Goal: Navigation & Orientation: Understand site structure

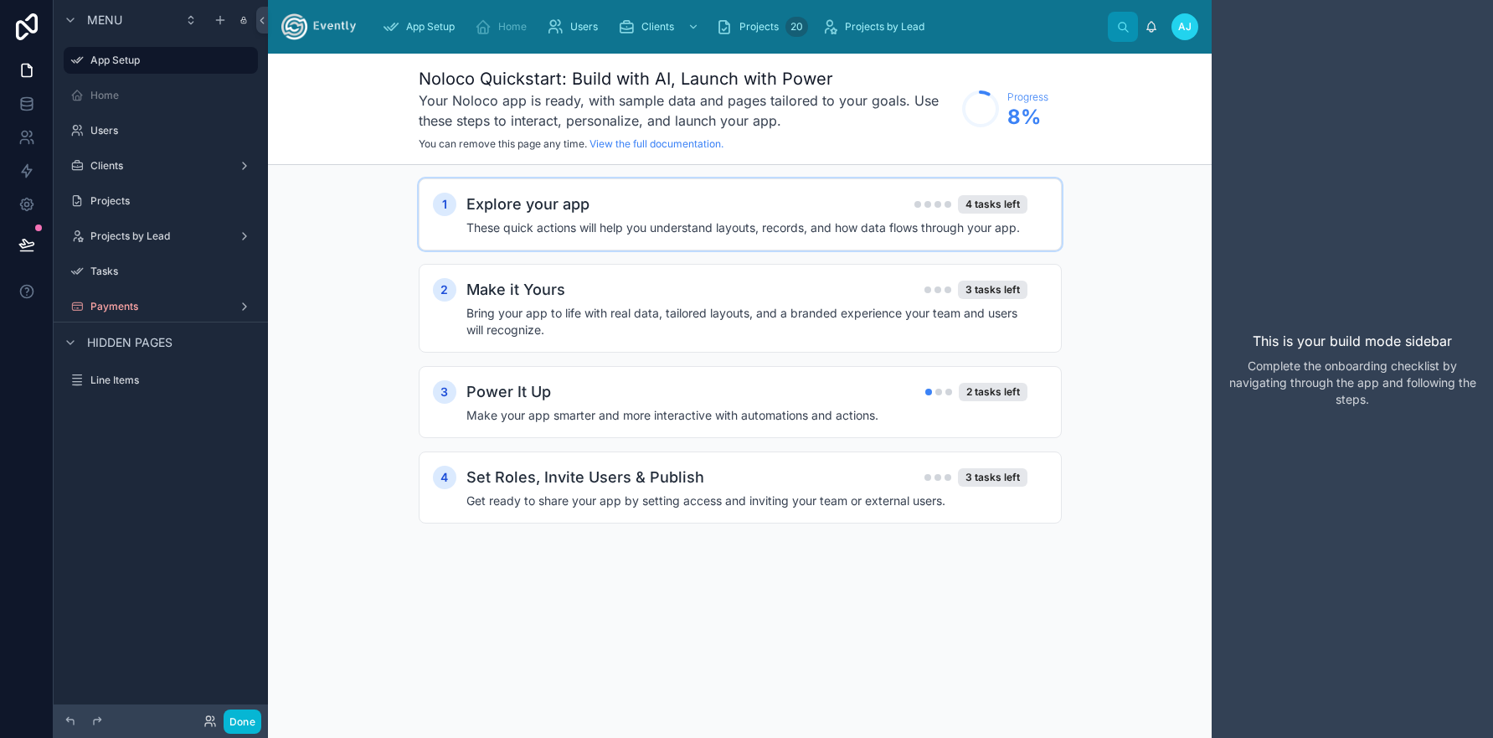
click at [544, 225] on h4 "These quick actions will help you understand layouts, records, and how data flo…" at bounding box center [746, 227] width 561 height 17
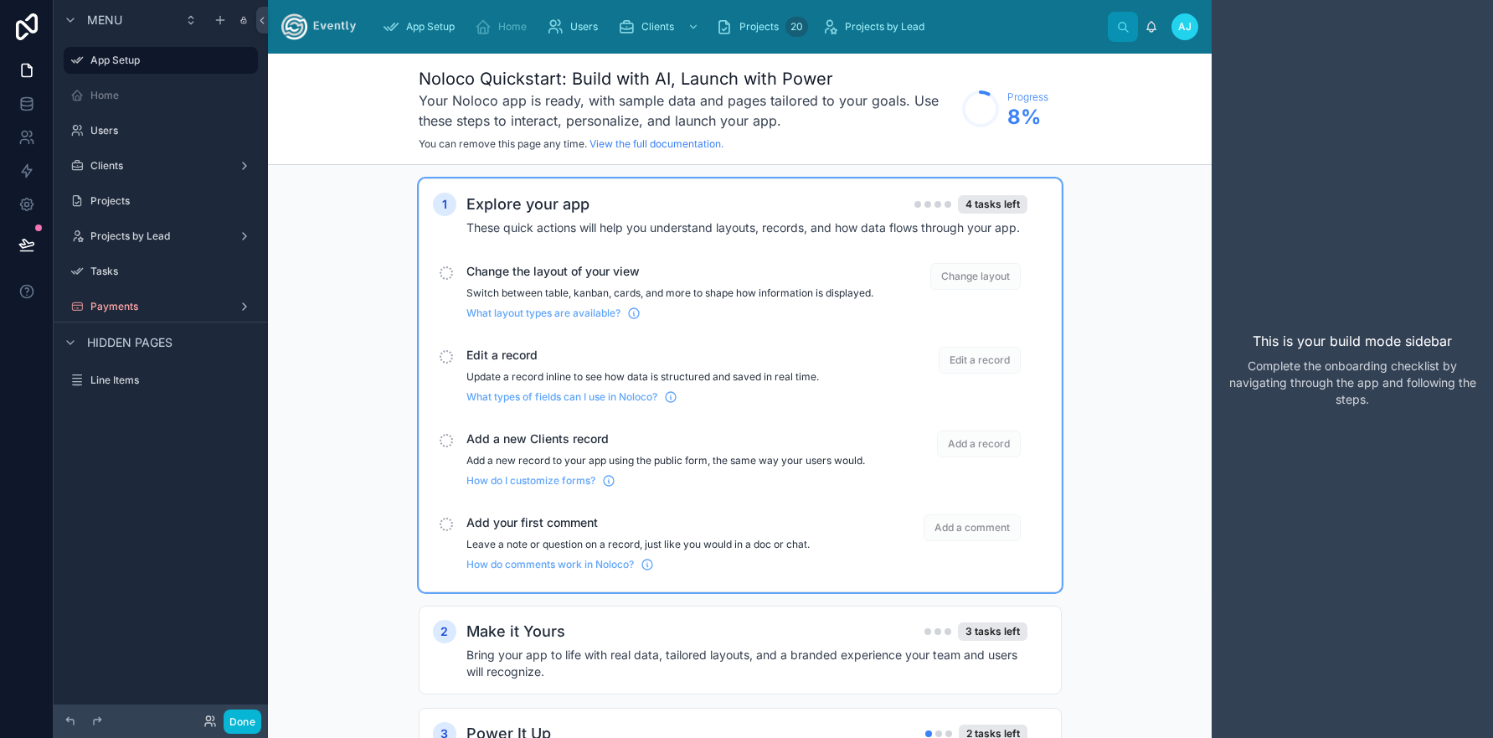
click at [546, 199] on h2 "Explore your app" at bounding box center [527, 204] width 123 height 23
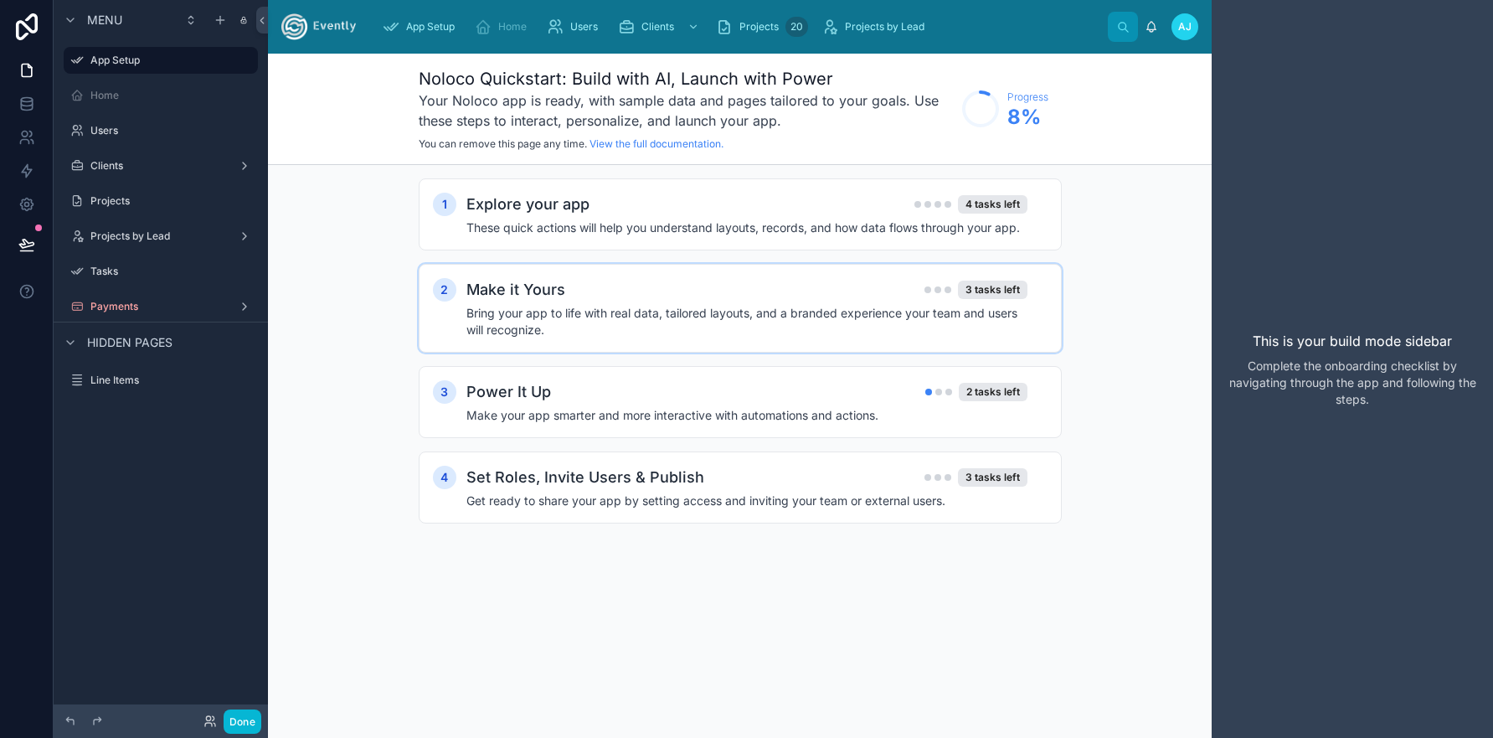
click at [546, 302] on div "Make it Yours 3 tasks left Bring your app to life with real data, tailored layo…" at bounding box center [756, 308] width 581 height 60
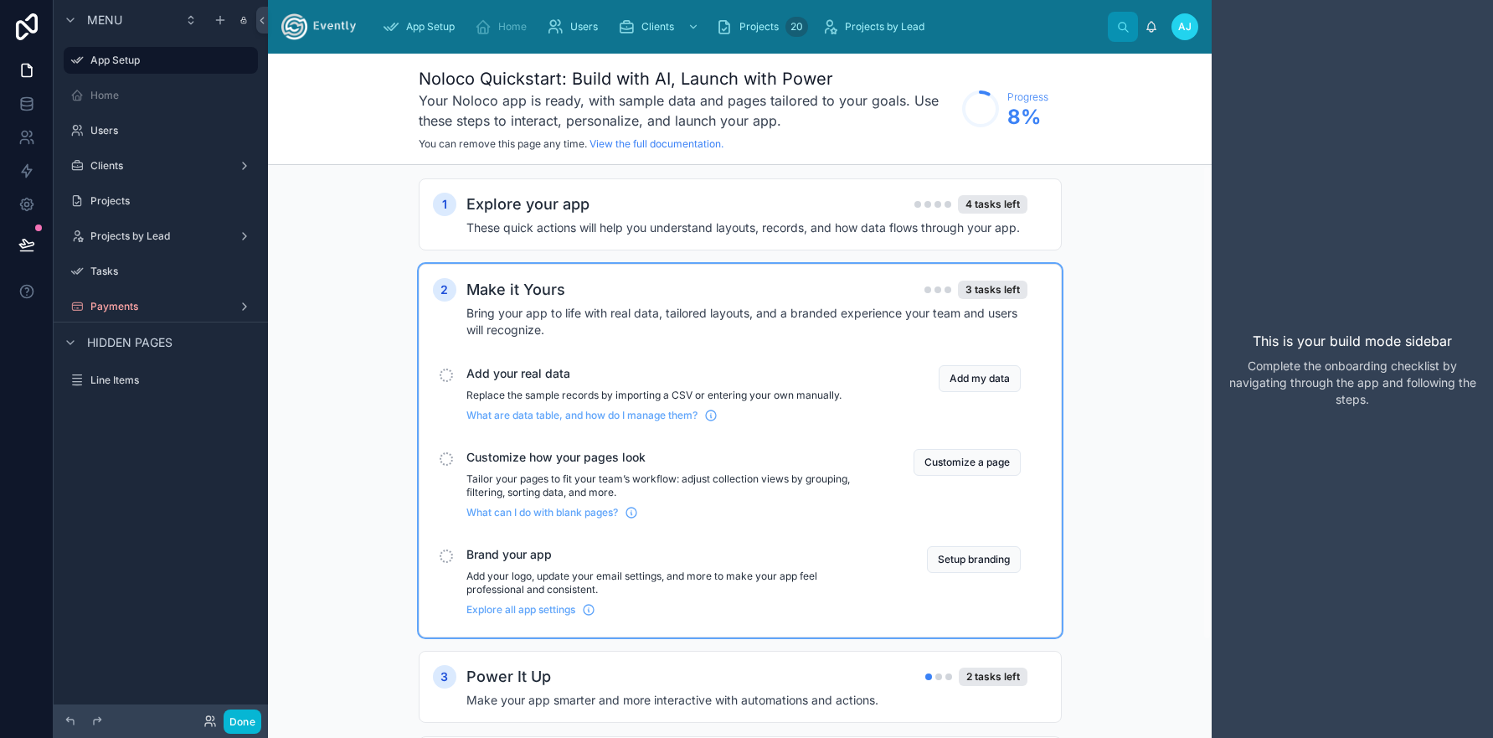
click at [537, 291] on h2 "Make it Yours" at bounding box center [515, 289] width 99 height 23
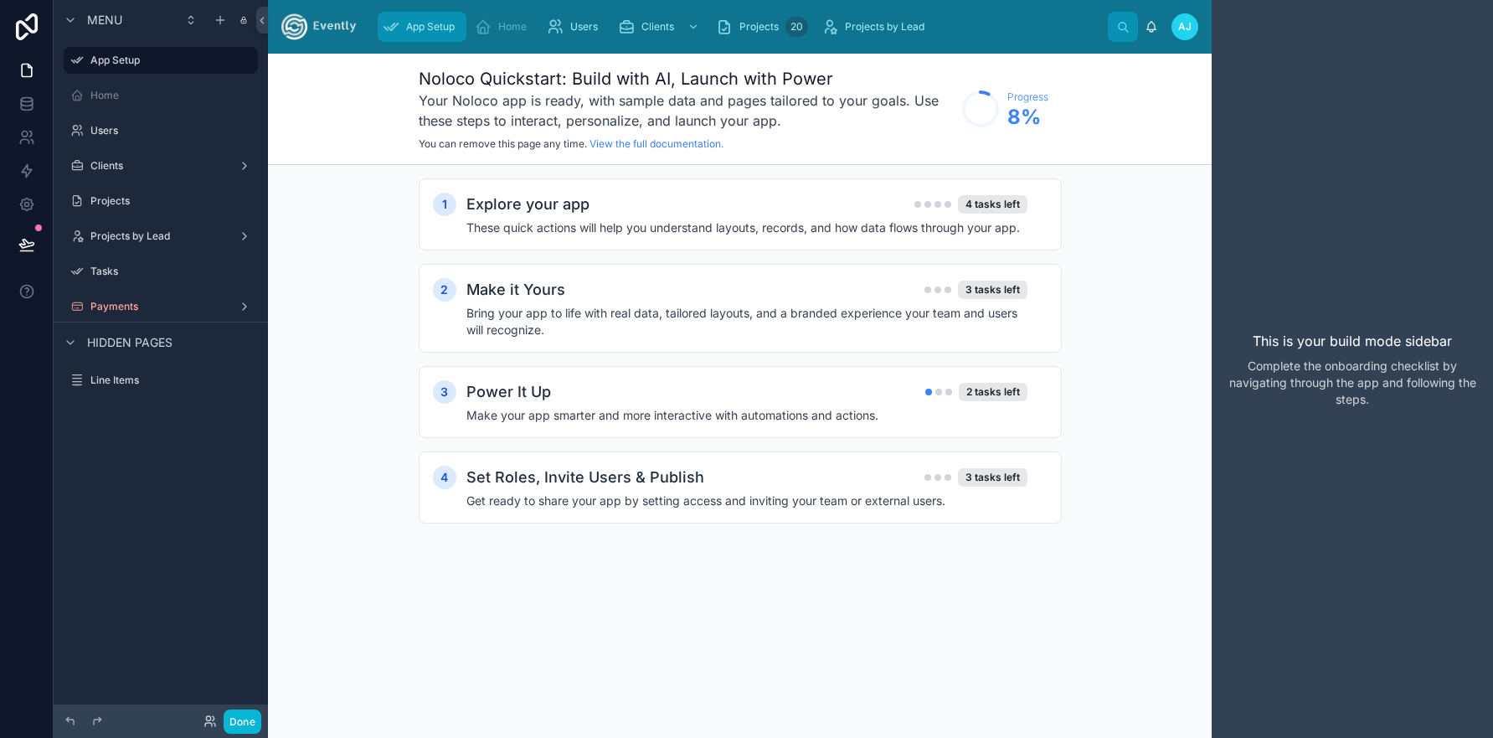
click at [435, 26] on span "App Setup" at bounding box center [430, 26] width 49 height 13
click at [526, 30] on span "Home" at bounding box center [512, 26] width 28 height 13
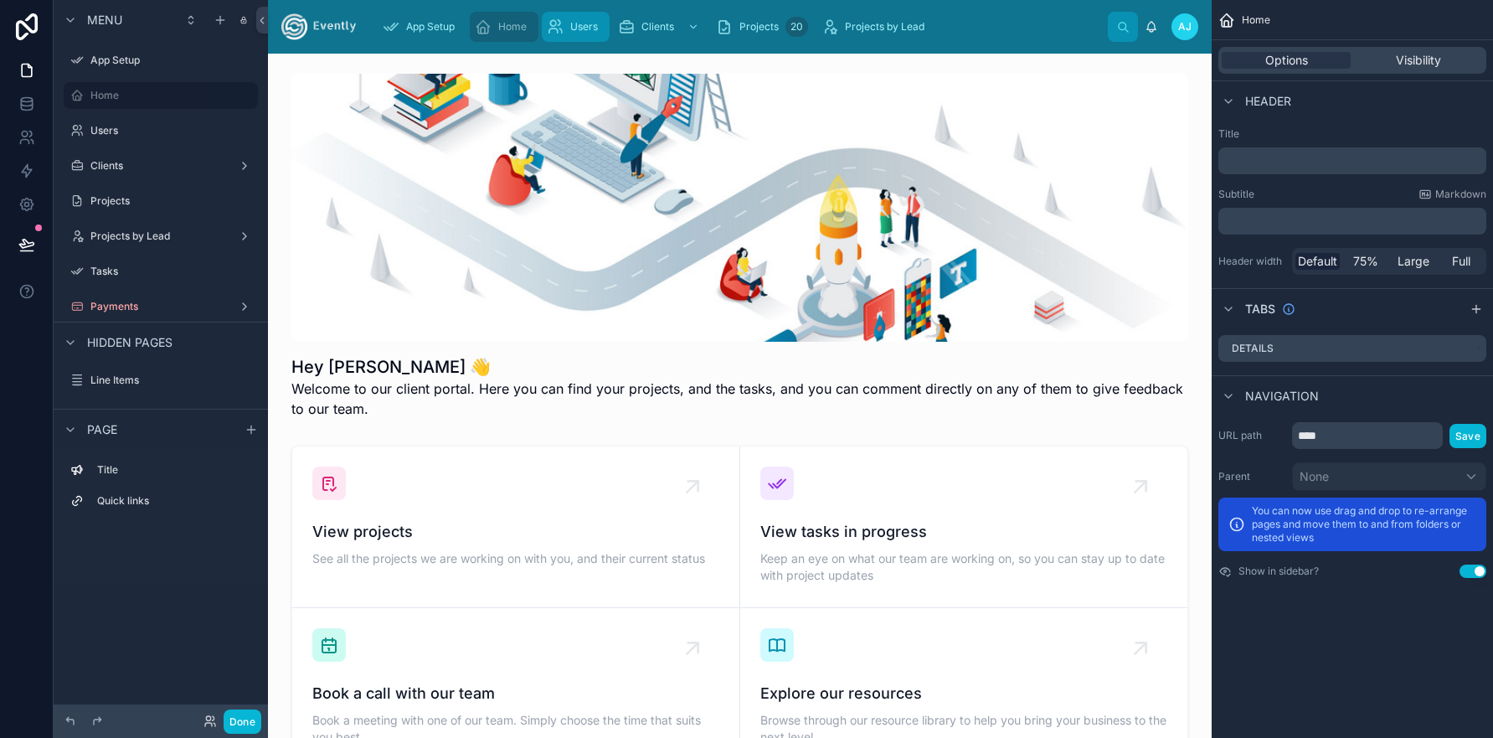
click at [576, 25] on span "Users" at bounding box center [584, 26] width 28 height 13
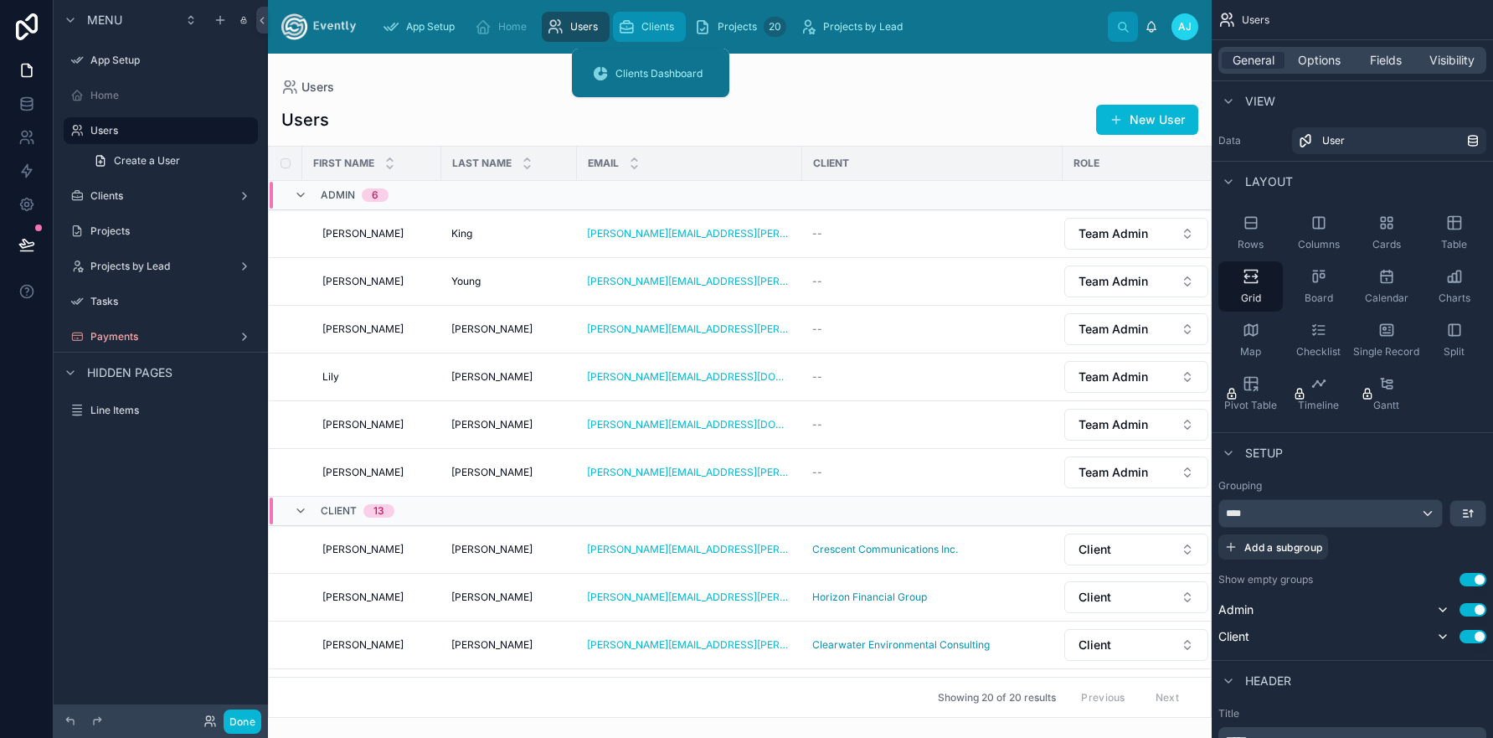
click at [658, 27] on span "Clients" at bounding box center [657, 26] width 33 height 13
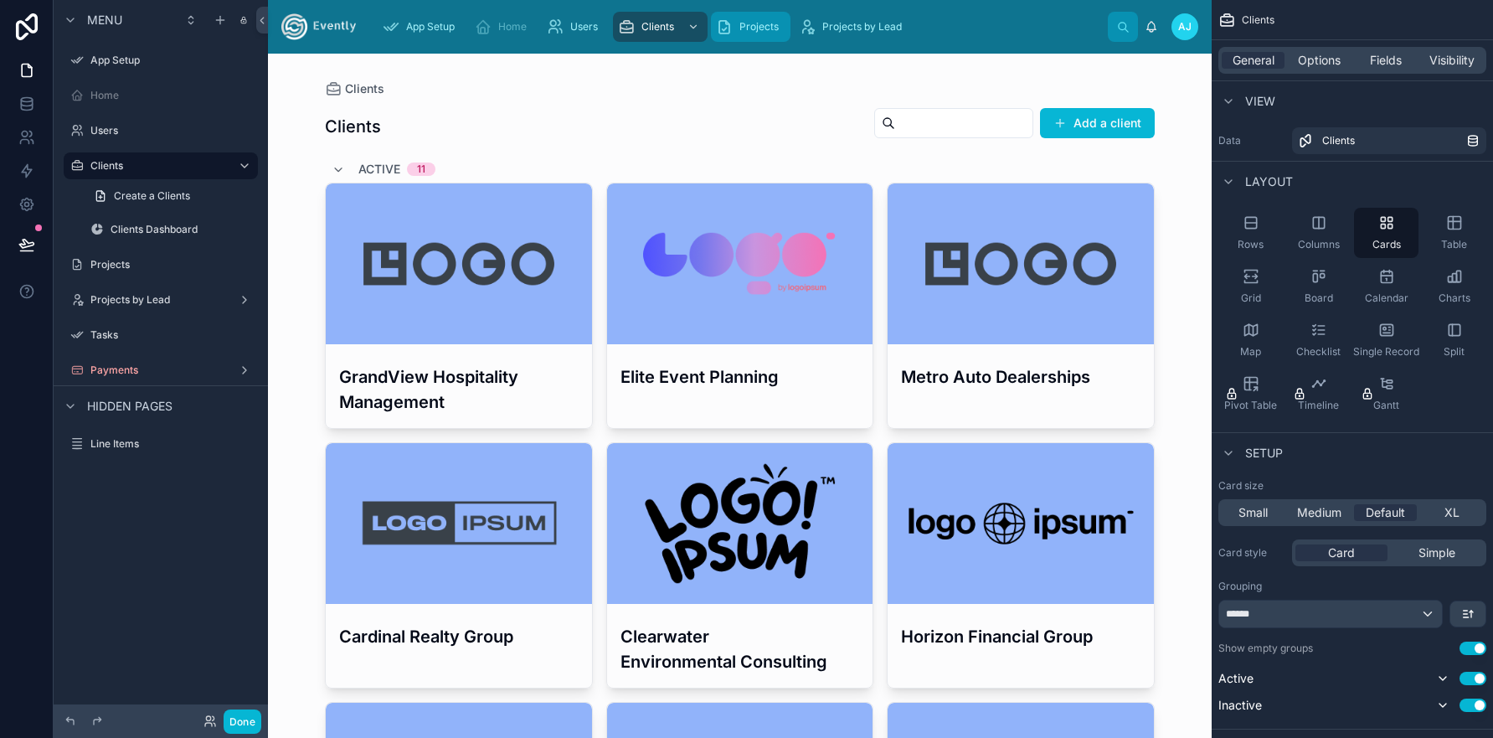
click at [754, 31] on span "Projects" at bounding box center [758, 26] width 39 height 13
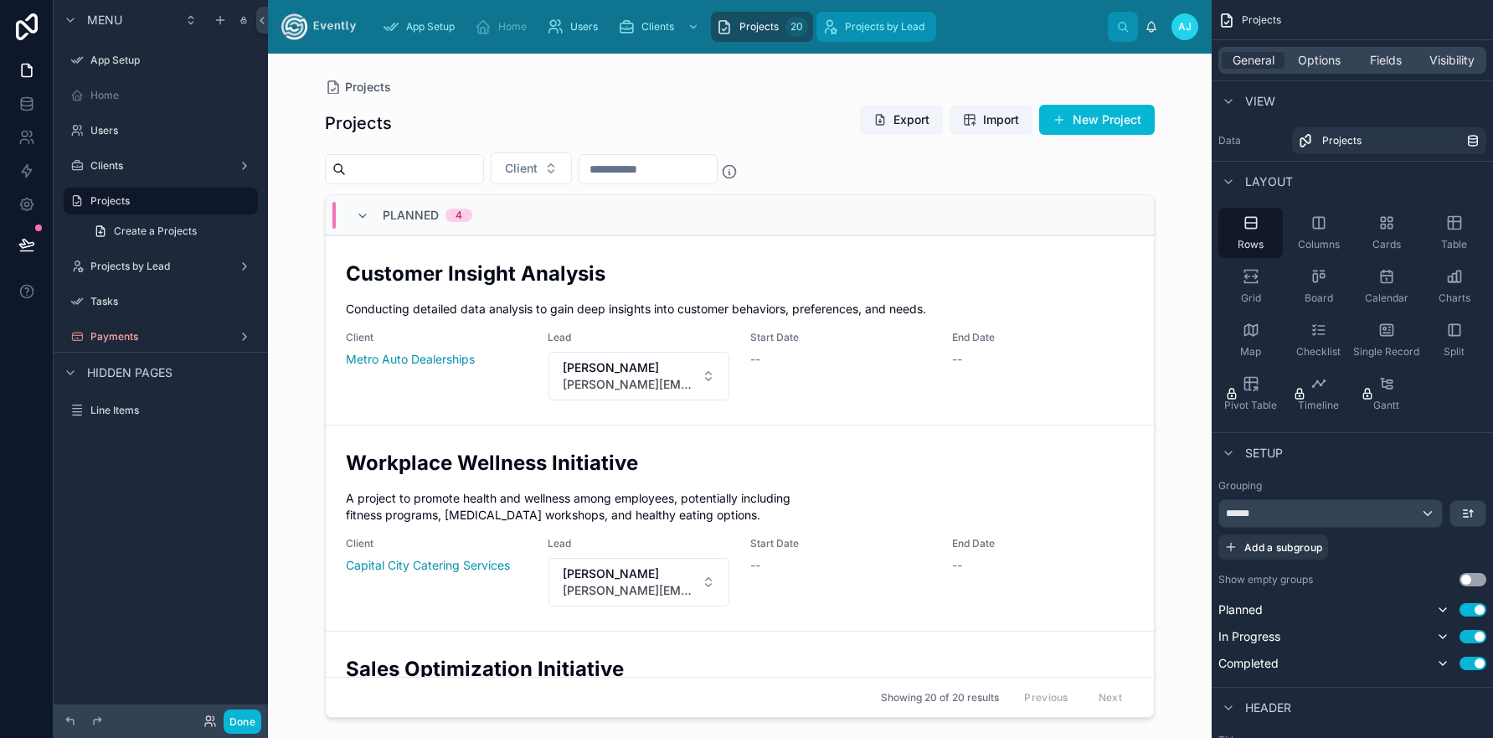
click at [882, 31] on span "Projects by Lead" at bounding box center [885, 26] width 80 height 13
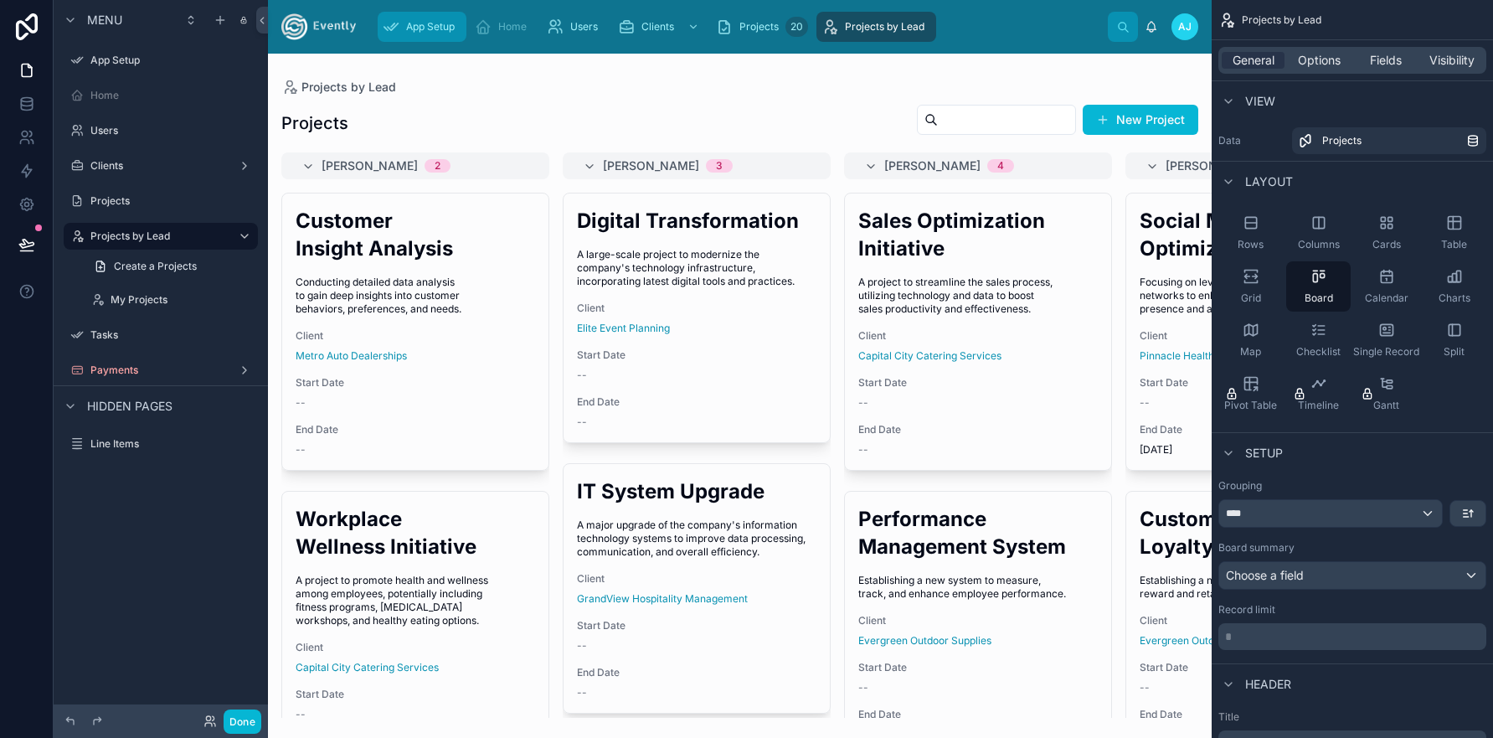
click at [424, 30] on span "App Setup" at bounding box center [430, 26] width 49 height 13
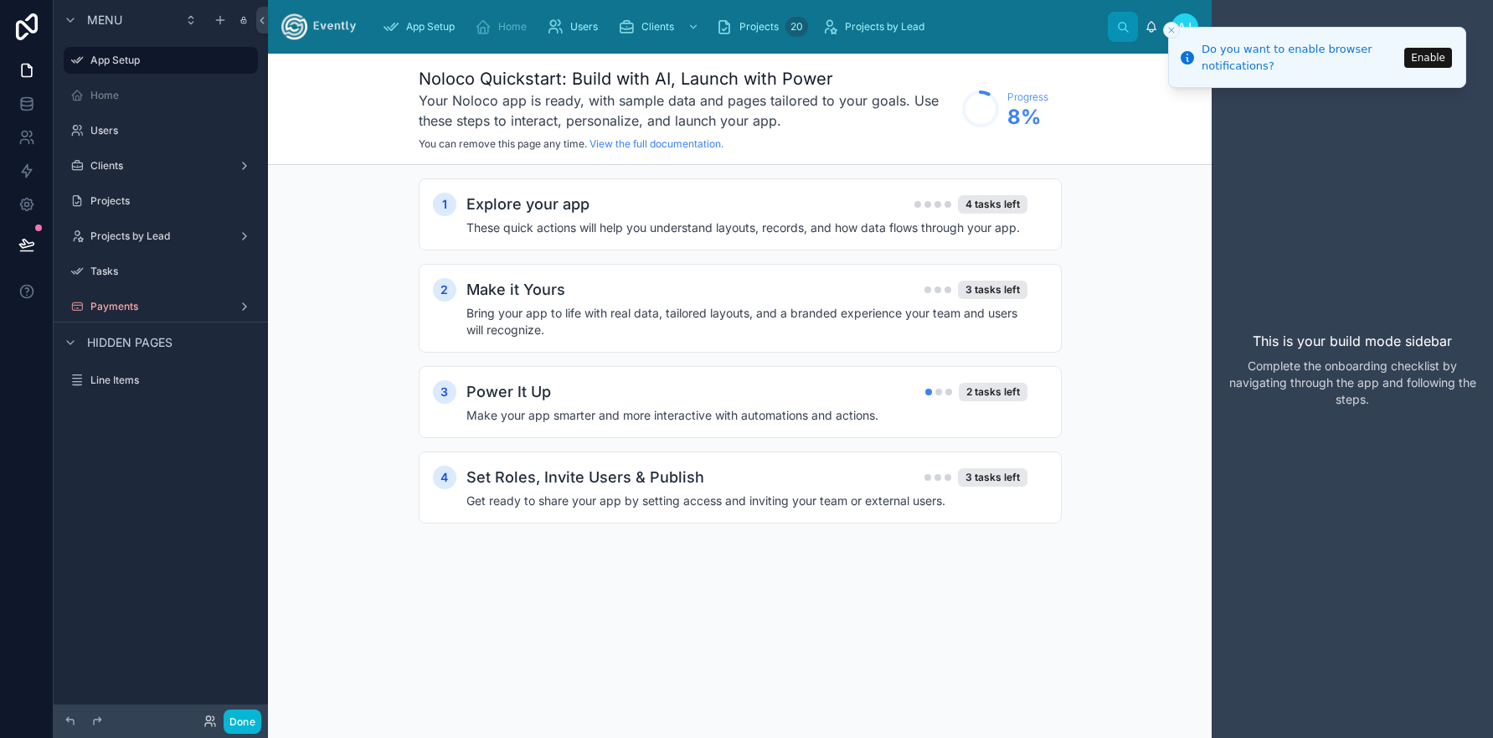
click at [1173, 31] on icon "Close toast" at bounding box center [1171, 30] width 10 height 10
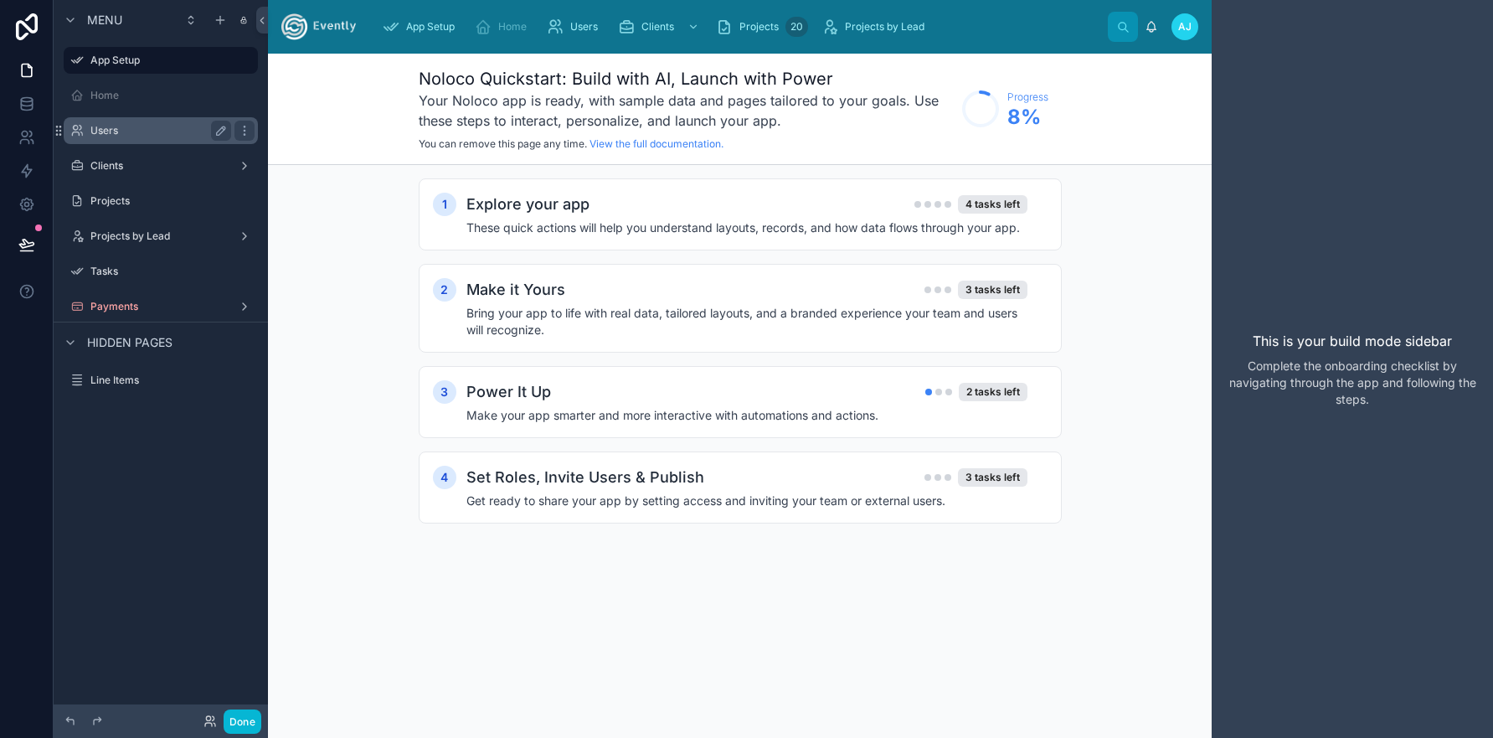
click at [126, 135] on label "Users" at bounding box center [157, 130] width 134 height 13
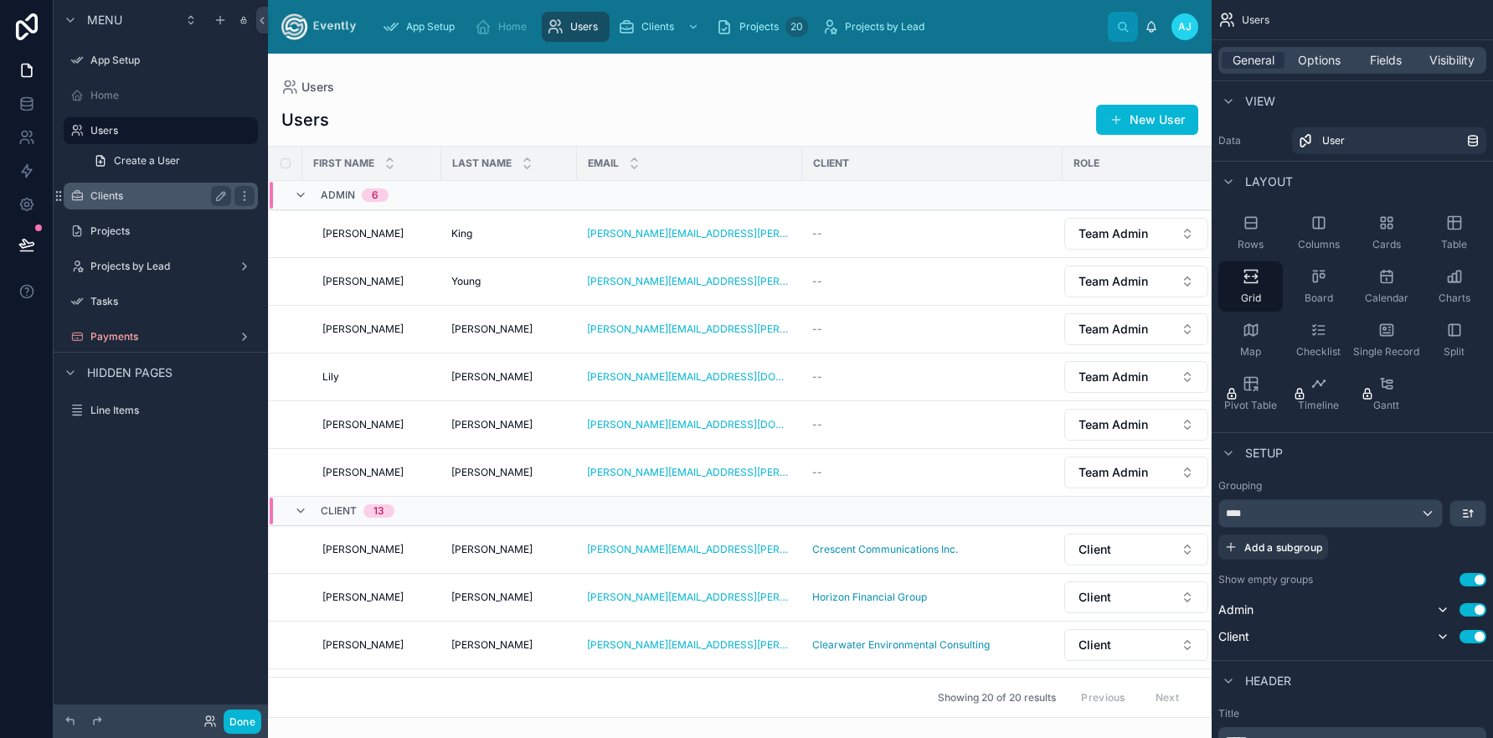
click at [128, 197] on label "Clients" at bounding box center [157, 195] width 134 height 13
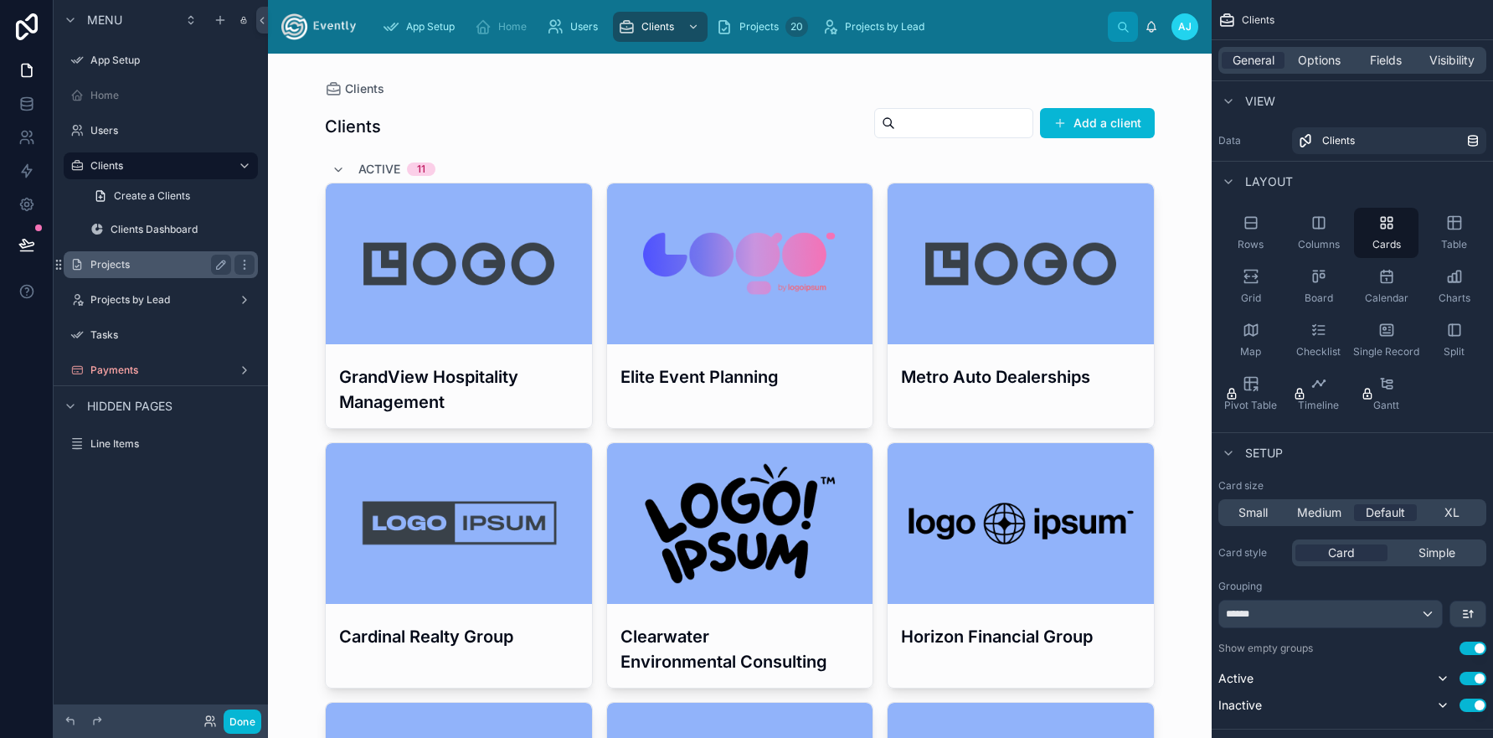
click at [129, 269] on label "Projects" at bounding box center [157, 264] width 134 height 13
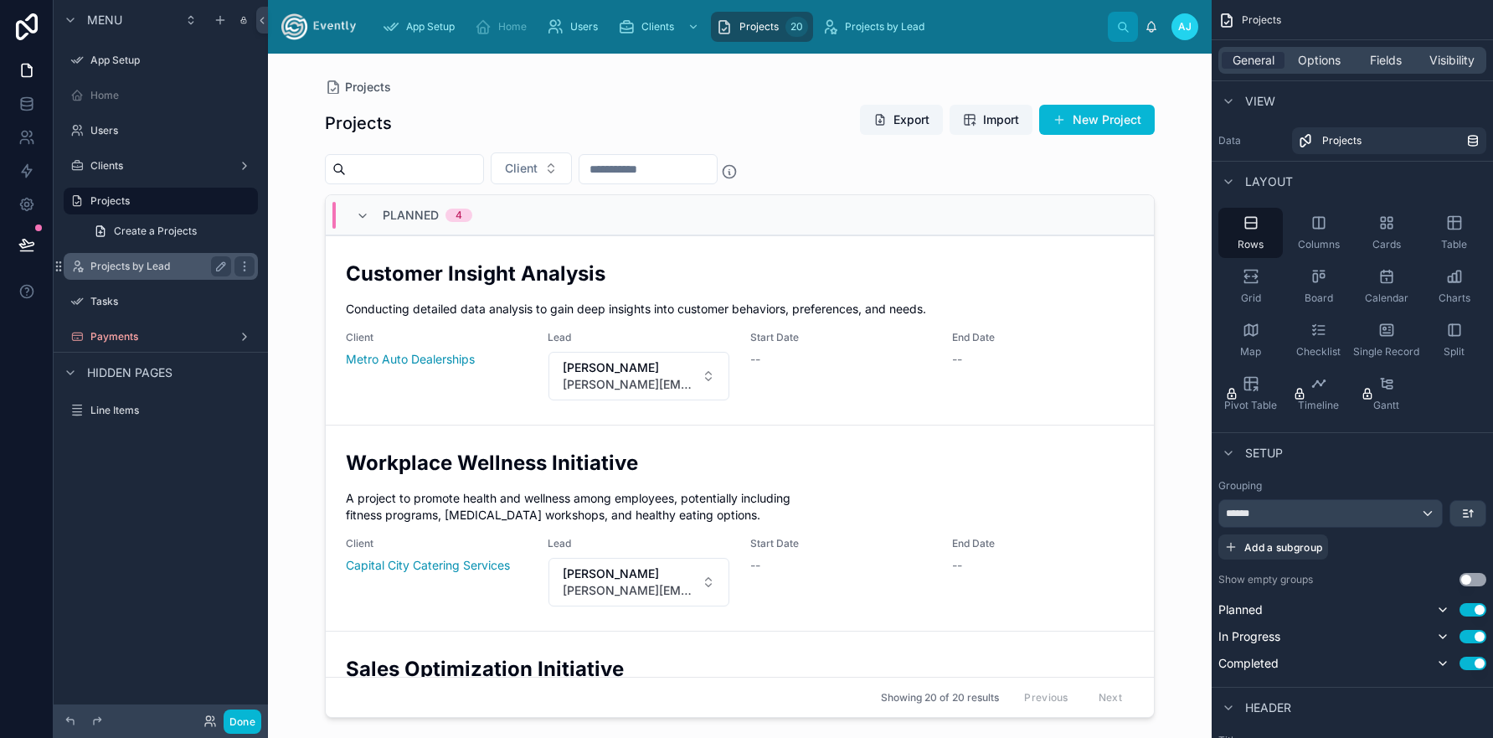
click at [134, 269] on label "Projects by Lead" at bounding box center [157, 266] width 134 height 13
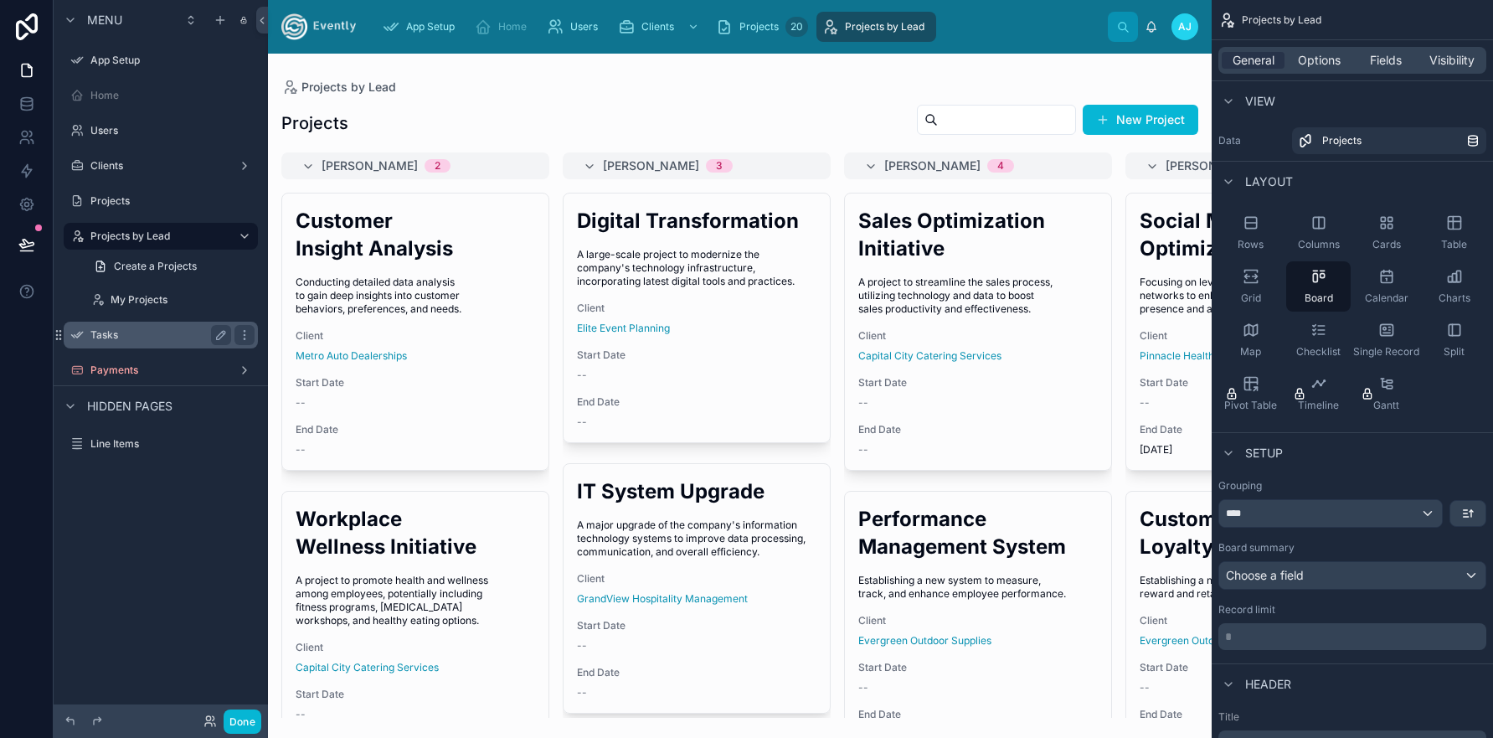
click at [144, 336] on label "Tasks" at bounding box center [157, 334] width 134 height 13
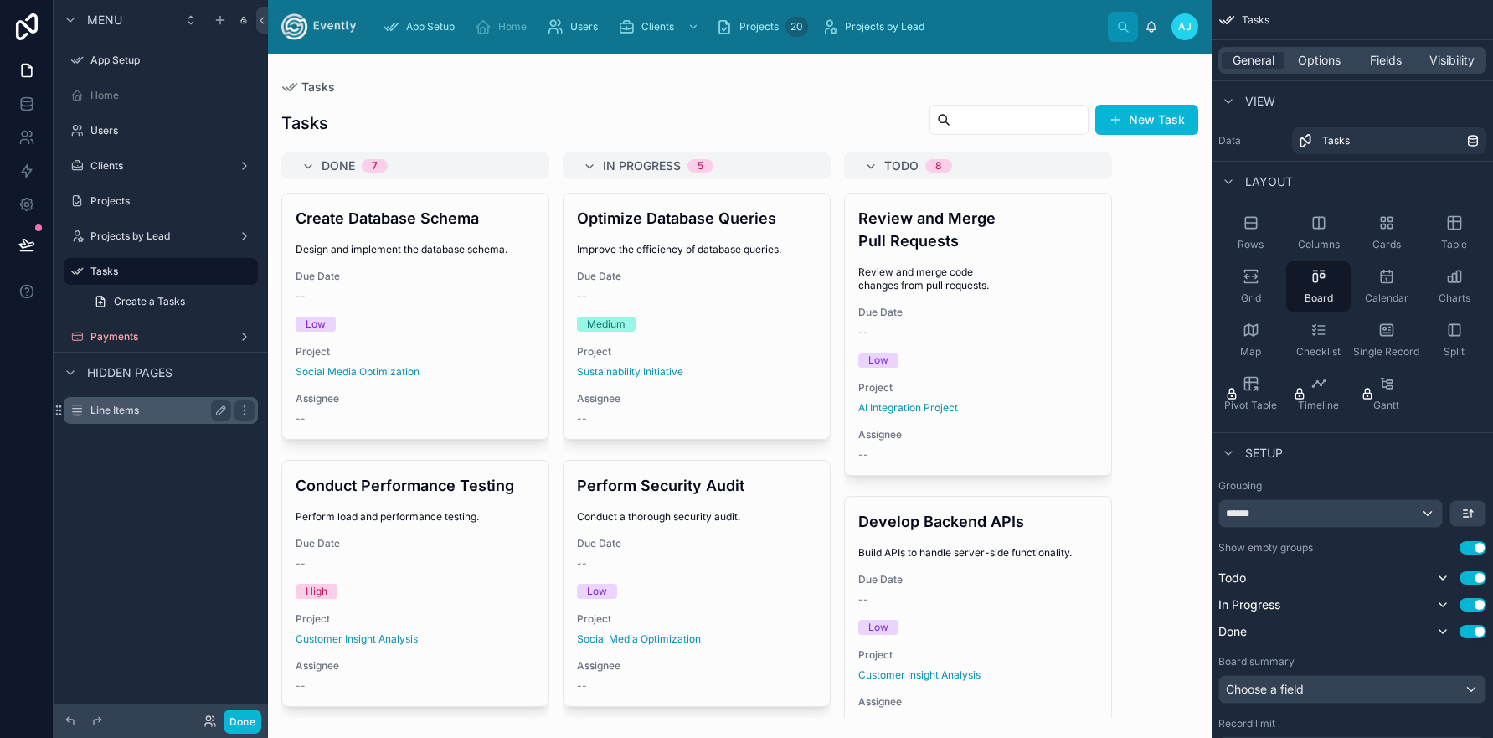
click at [120, 412] on label "Line Items" at bounding box center [157, 410] width 134 height 13
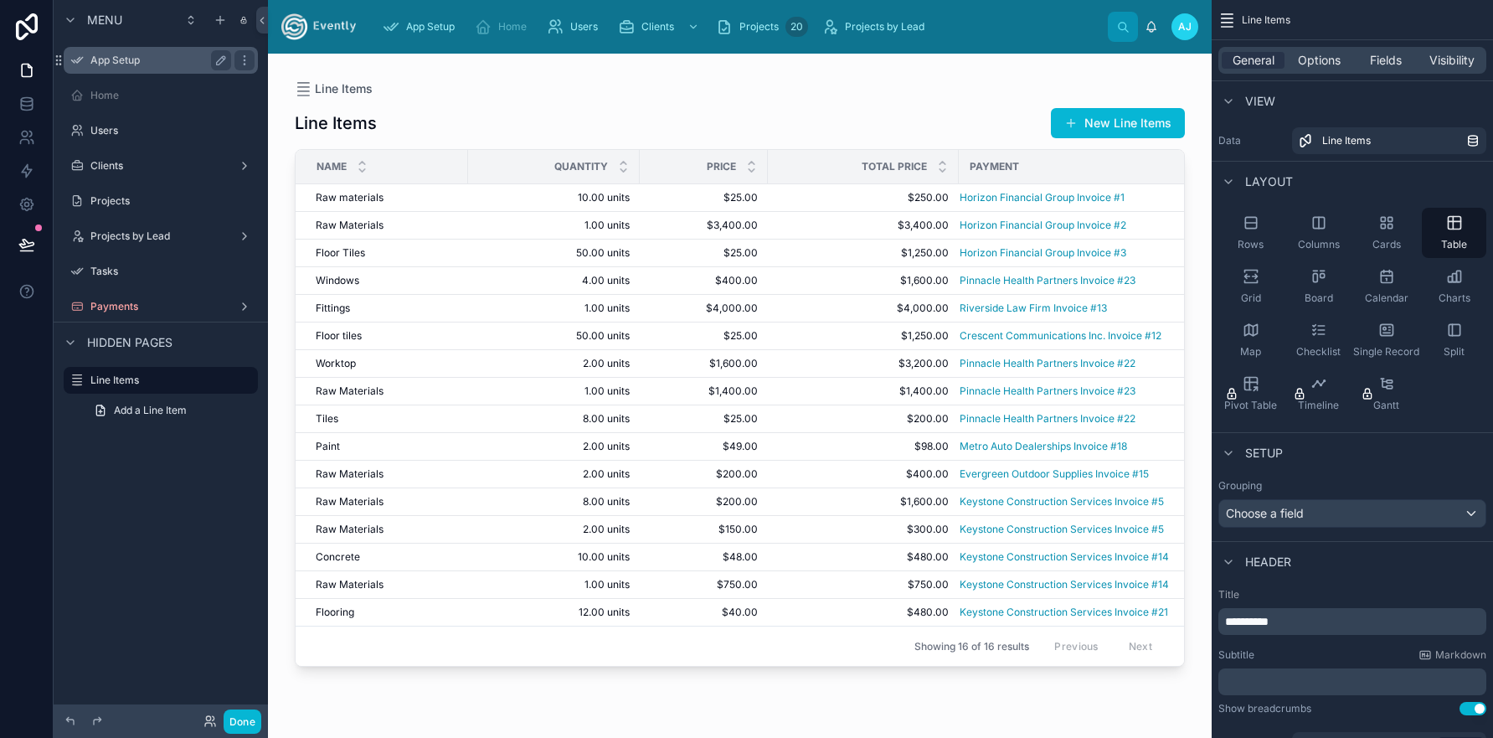
click at [123, 63] on label "App Setup" at bounding box center [157, 60] width 134 height 13
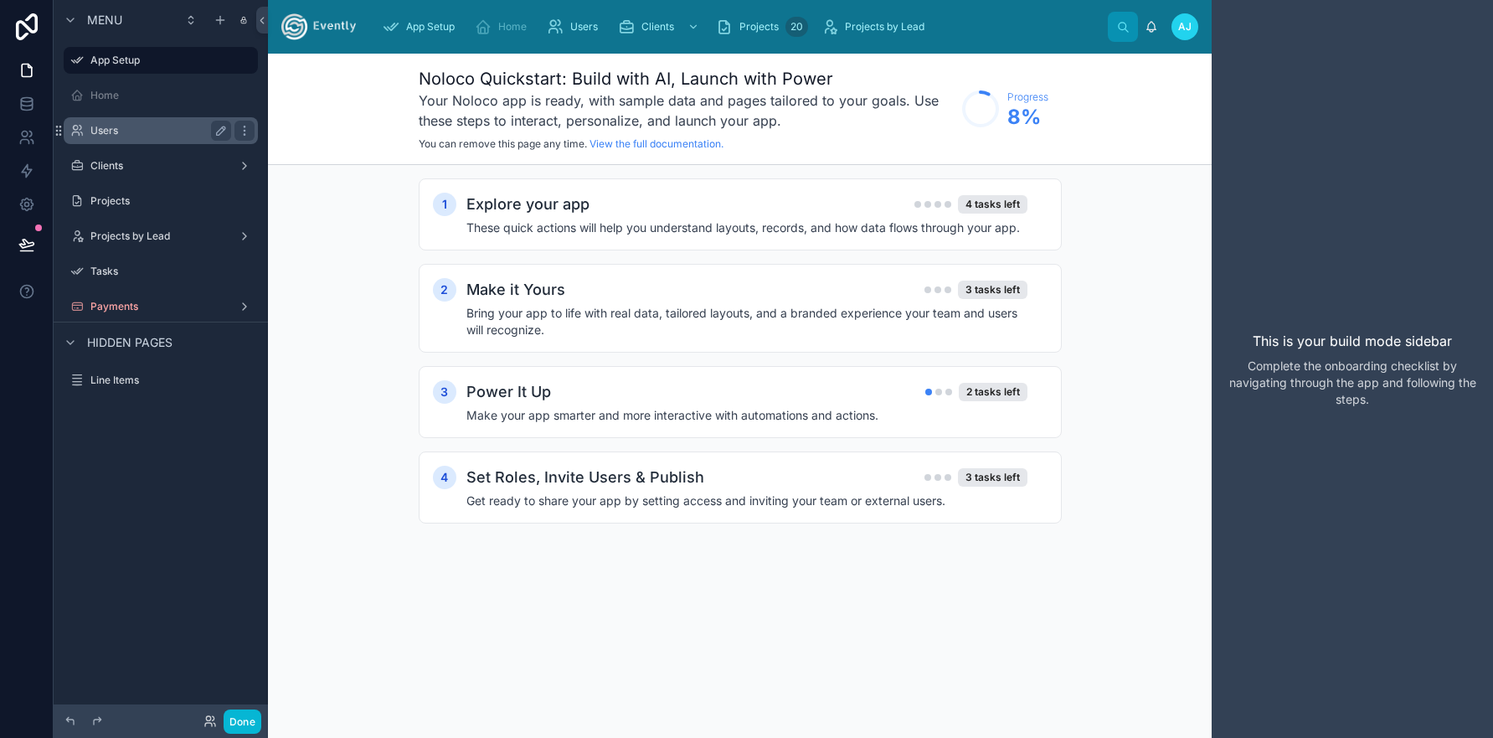
click at [137, 132] on label "Users" at bounding box center [157, 130] width 134 height 13
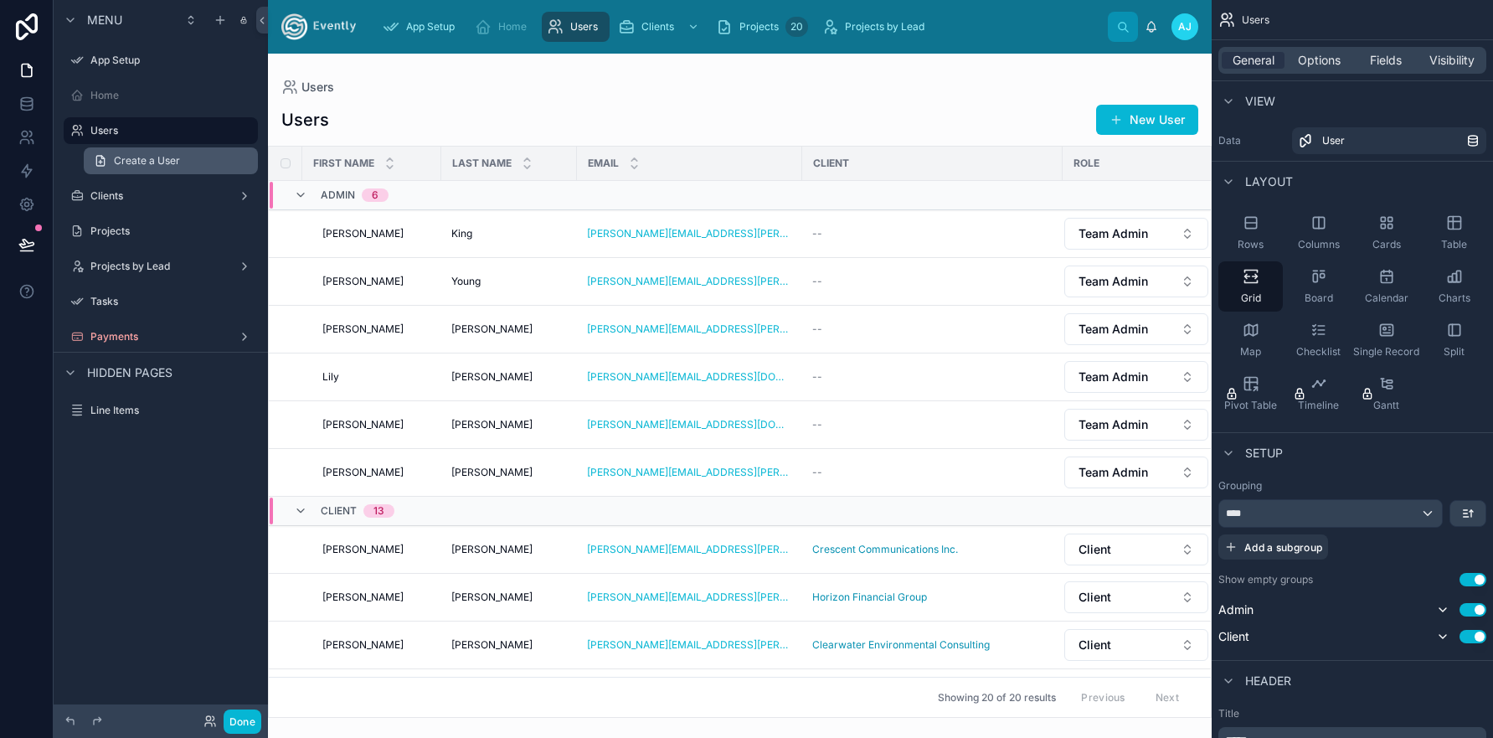
click at [148, 165] on span "Create a User" at bounding box center [147, 160] width 66 height 13
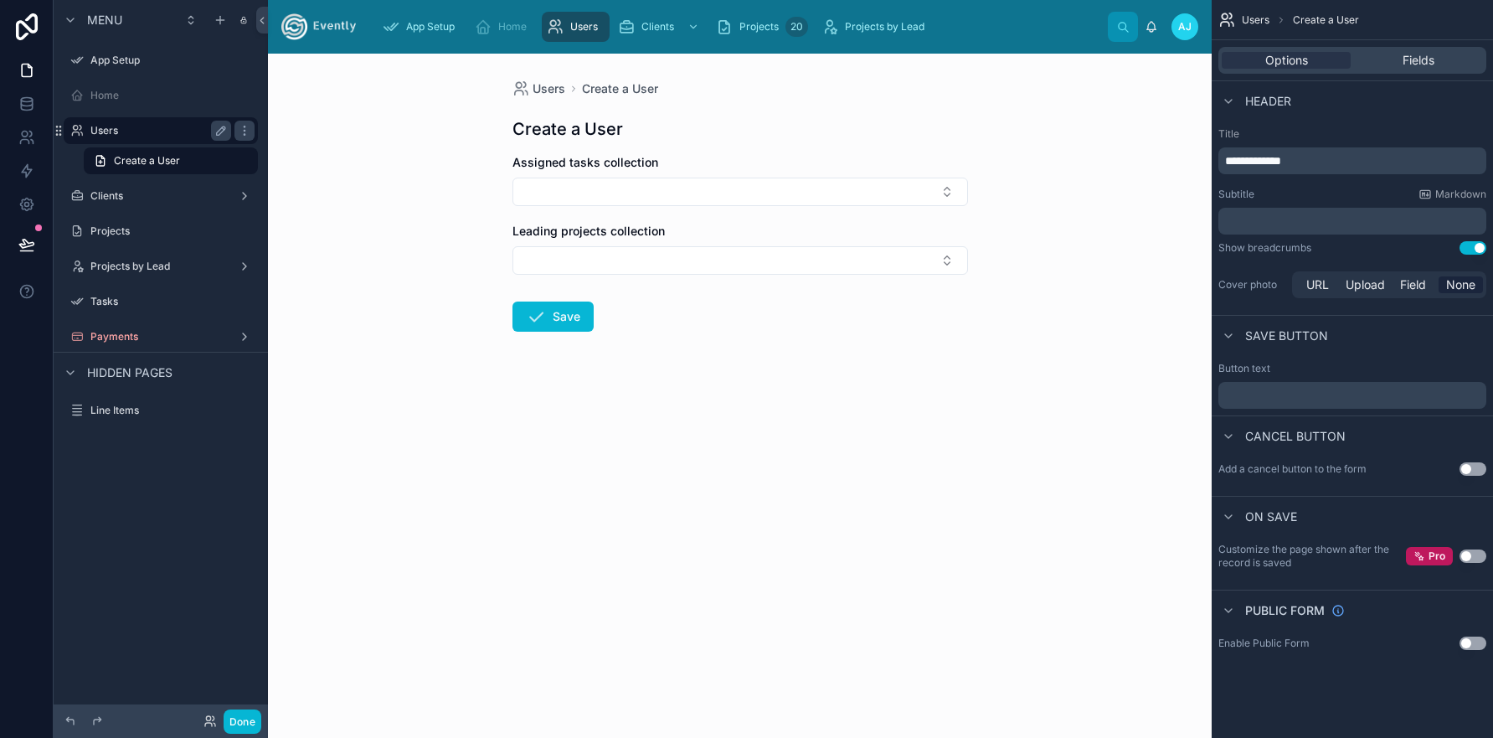
click at [142, 130] on label "Users" at bounding box center [157, 130] width 134 height 13
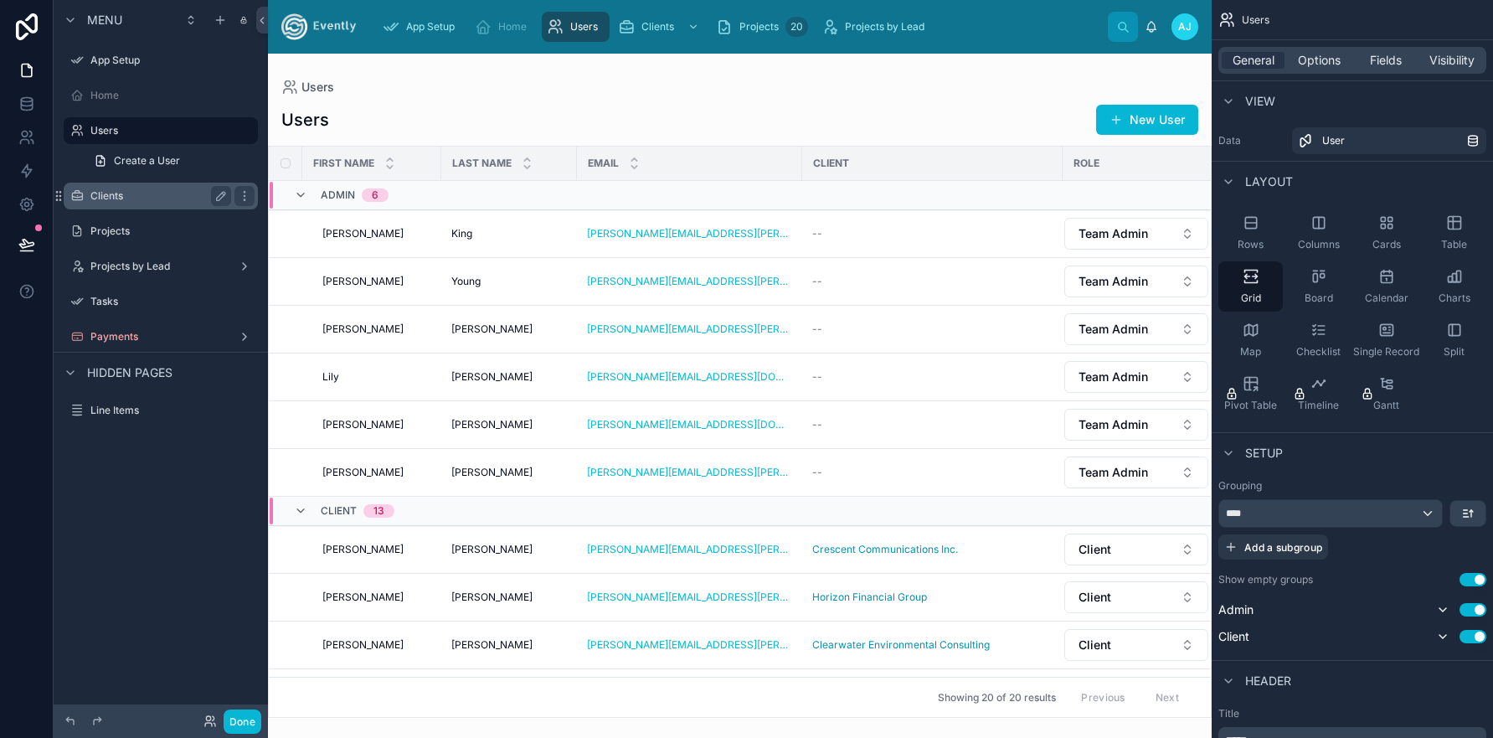
click at [141, 186] on div "Clients" at bounding box center [160, 196] width 141 height 20
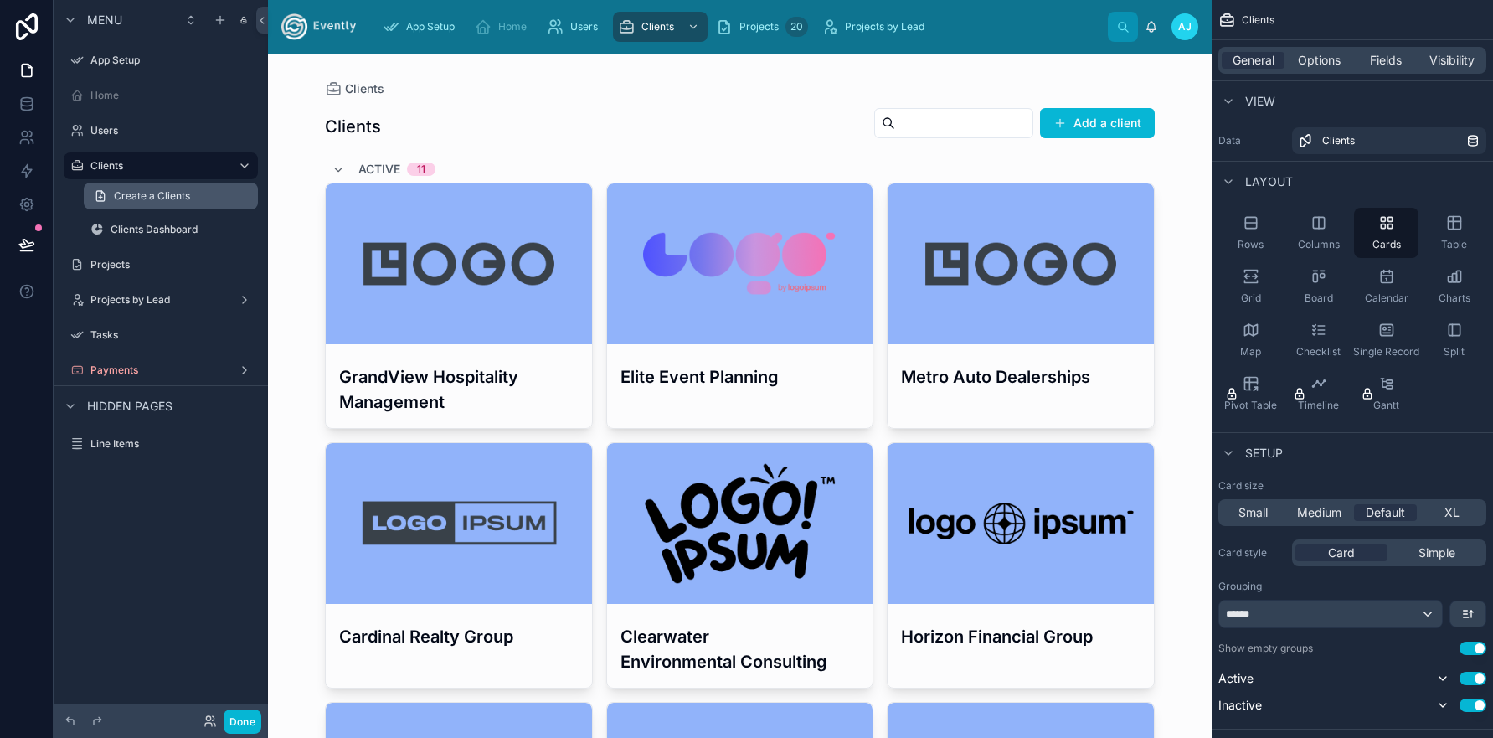
click at [153, 195] on span "Create a Clients" at bounding box center [152, 195] width 76 height 13
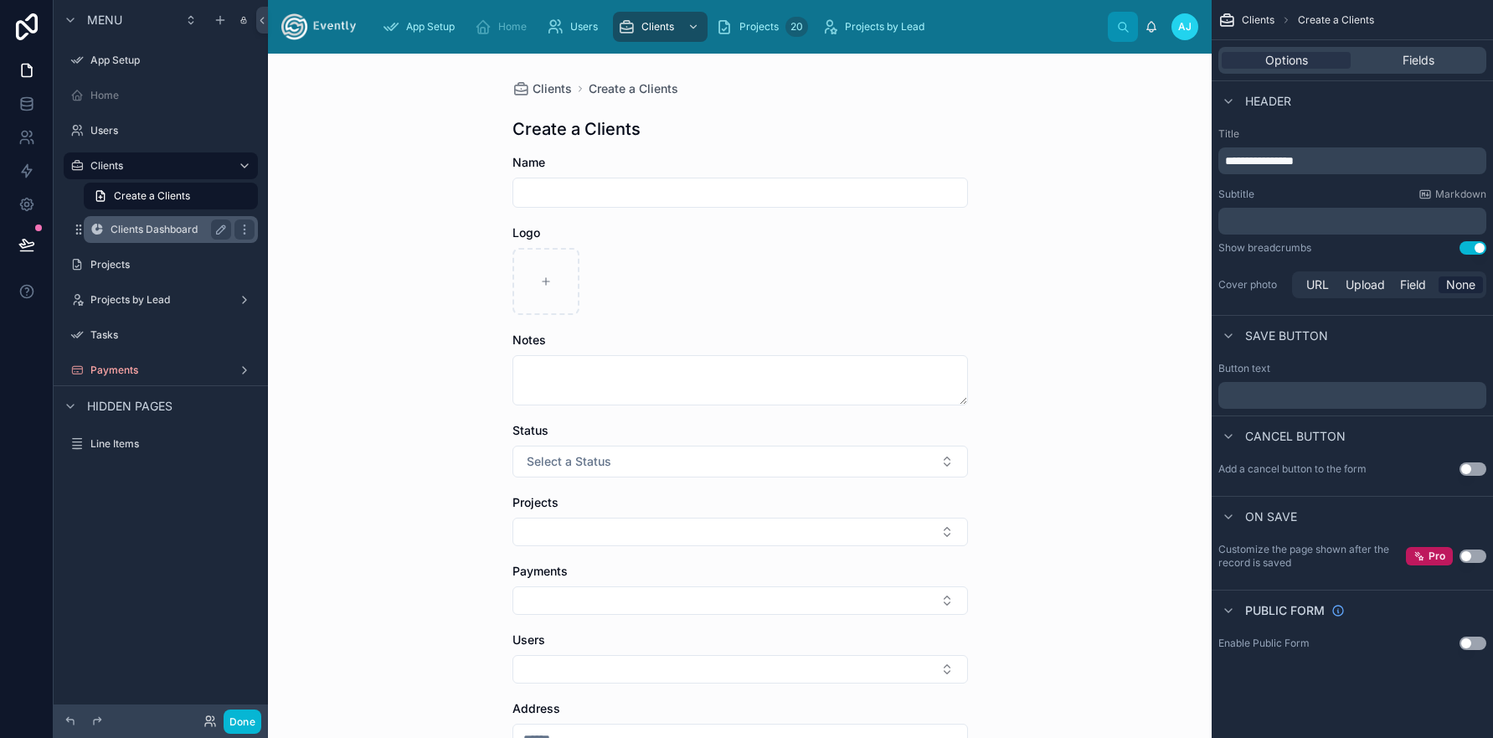
click at [156, 225] on label "Clients Dashboard" at bounding box center [168, 229] width 114 height 13
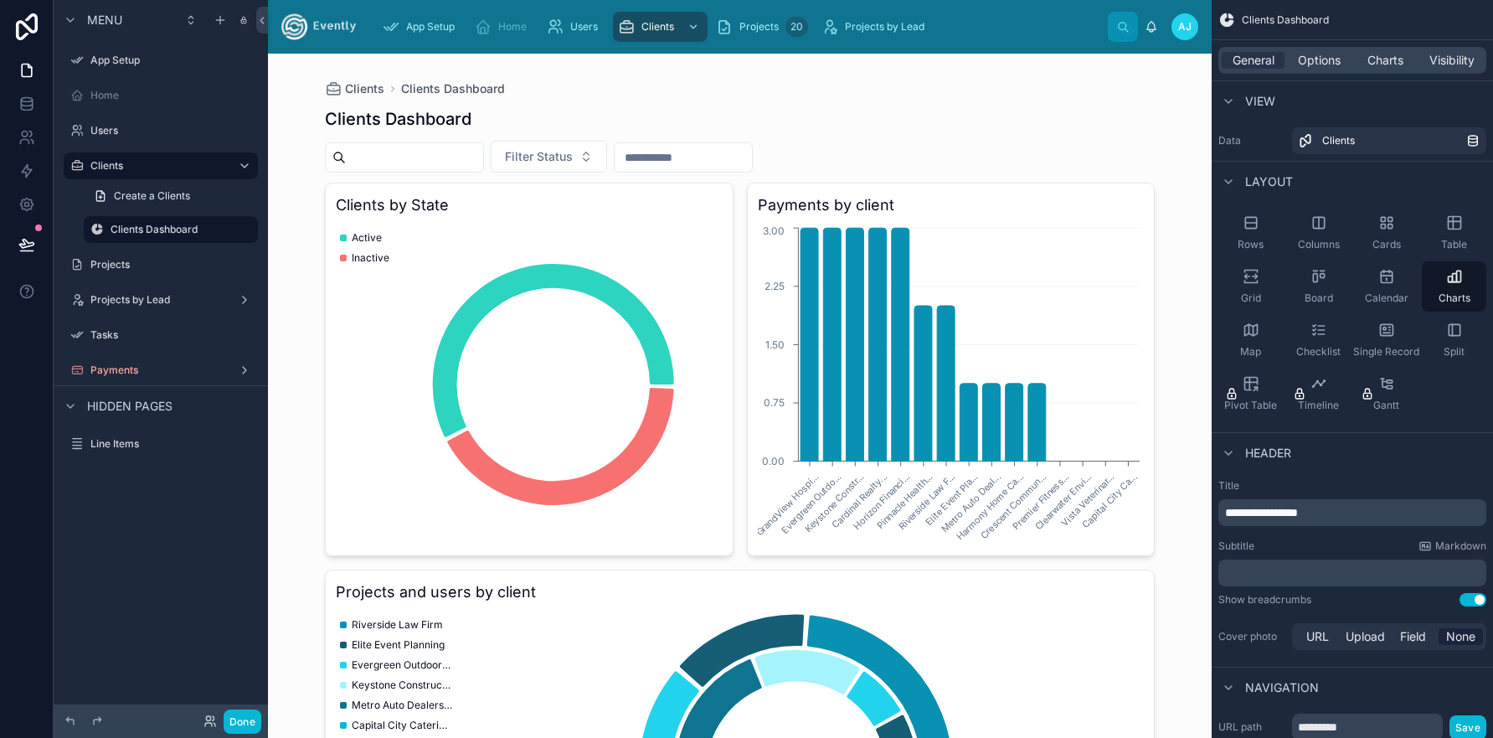
click at [558, 280] on div at bounding box center [739, 525] width 857 height 943
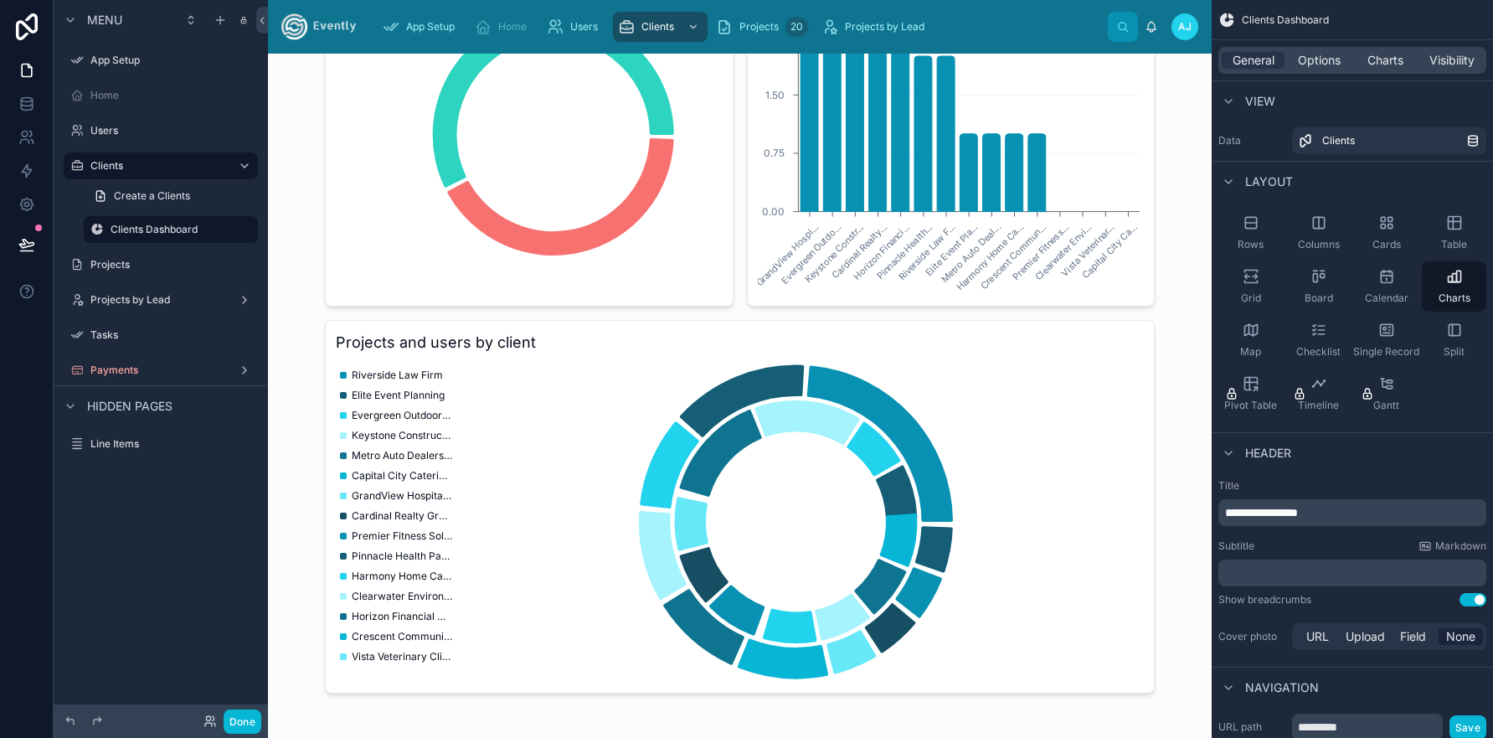
scroll to position [279, 0]
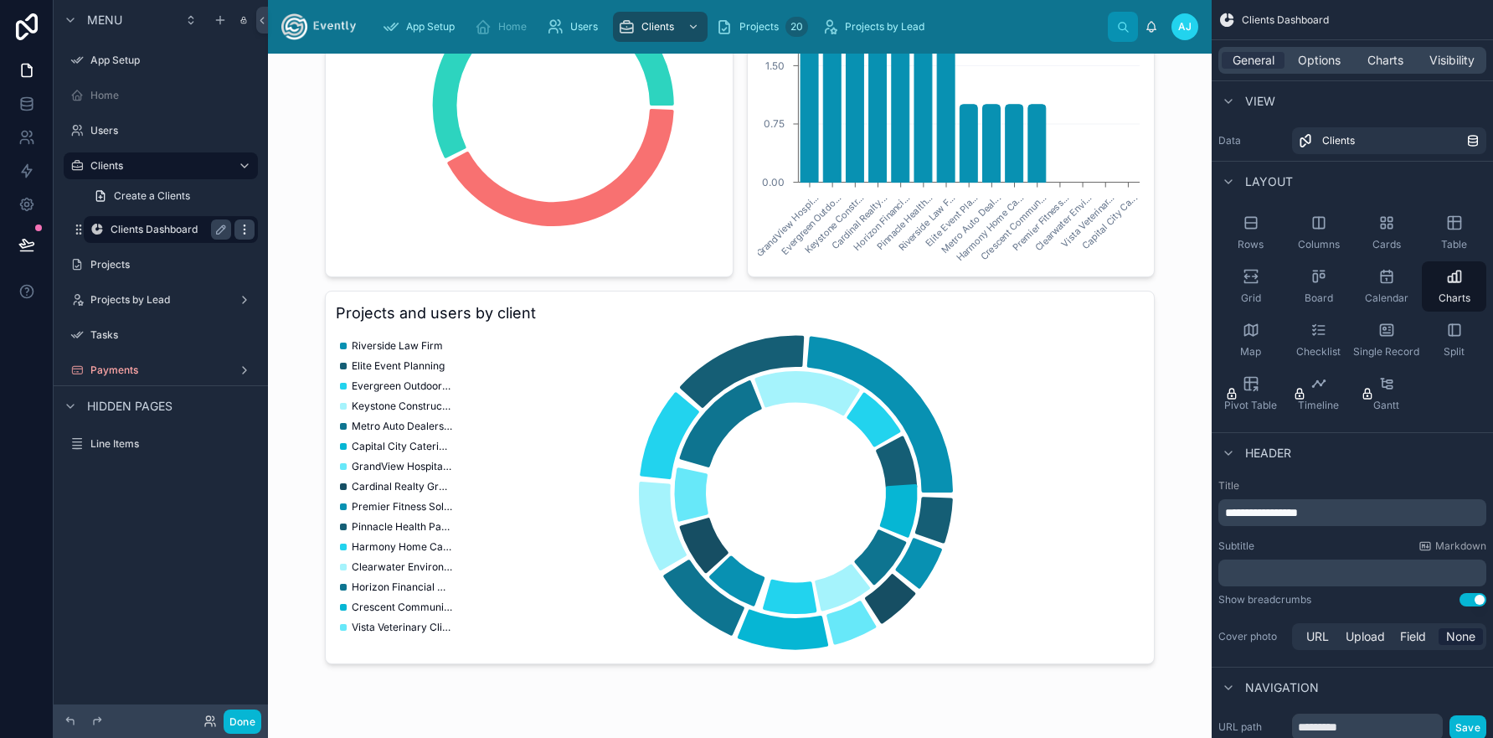
click at [246, 232] on icon "scrollable content" at bounding box center [244, 229] width 13 height 13
click at [221, 229] on icon "scrollable content" at bounding box center [220, 229] width 13 height 13
click at [510, 352] on icon "chart" at bounding box center [740, 493] width 808 height 322
click at [471, 308] on h3 "Projects and users by client" at bounding box center [740, 312] width 808 height 23
click at [466, 340] on icon "chart" at bounding box center [740, 493] width 808 height 322
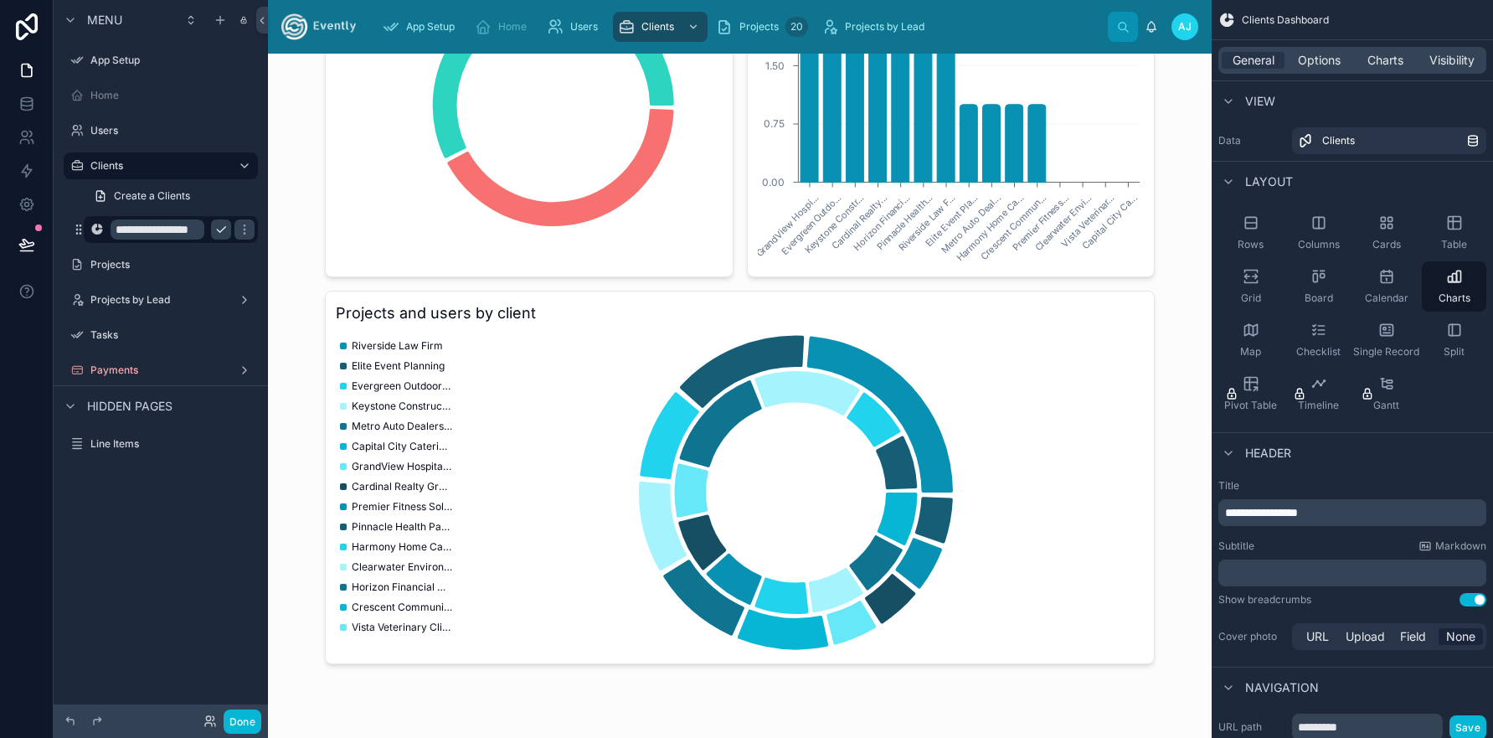
click at [223, 231] on icon "scrollable content" at bounding box center [220, 229] width 13 height 13
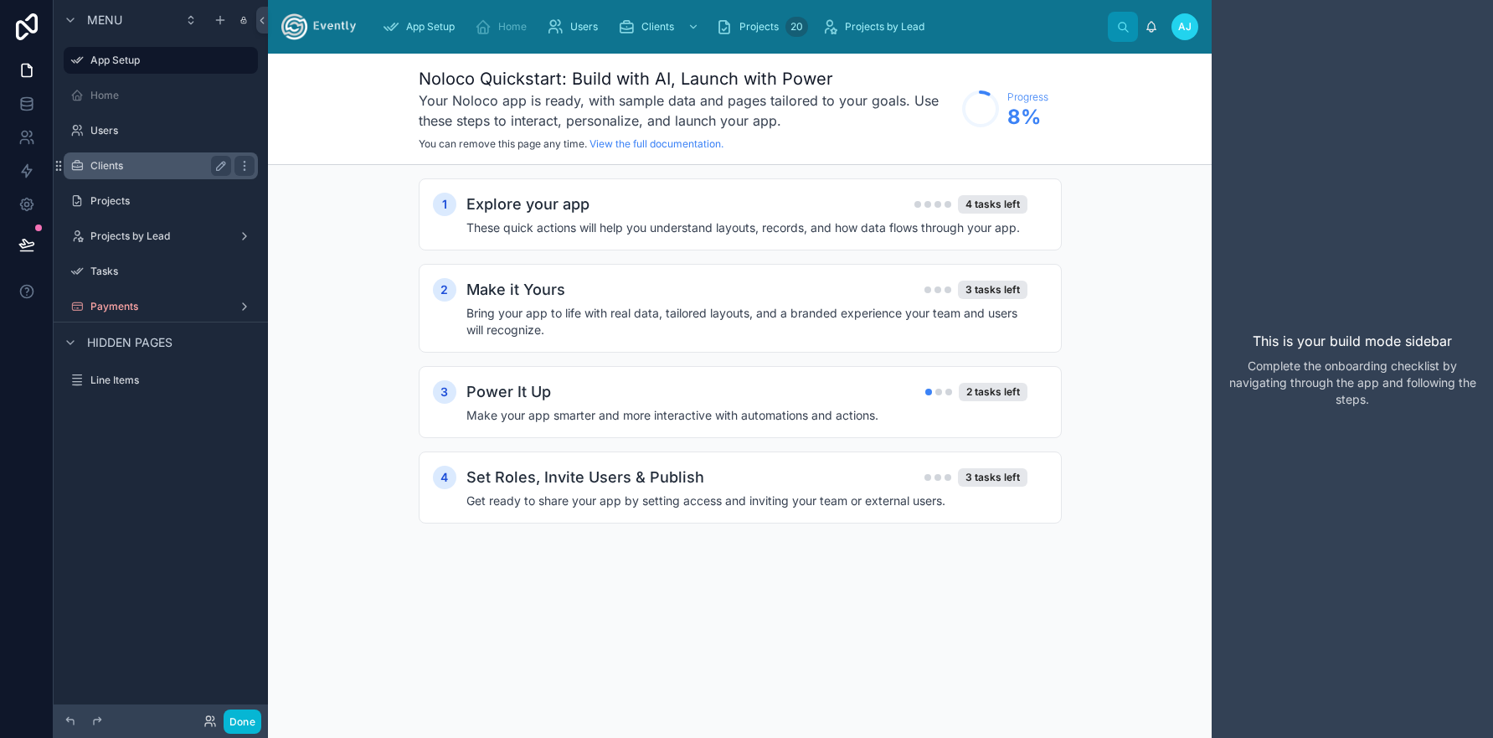
click at [150, 168] on label "Clients" at bounding box center [157, 165] width 134 height 13
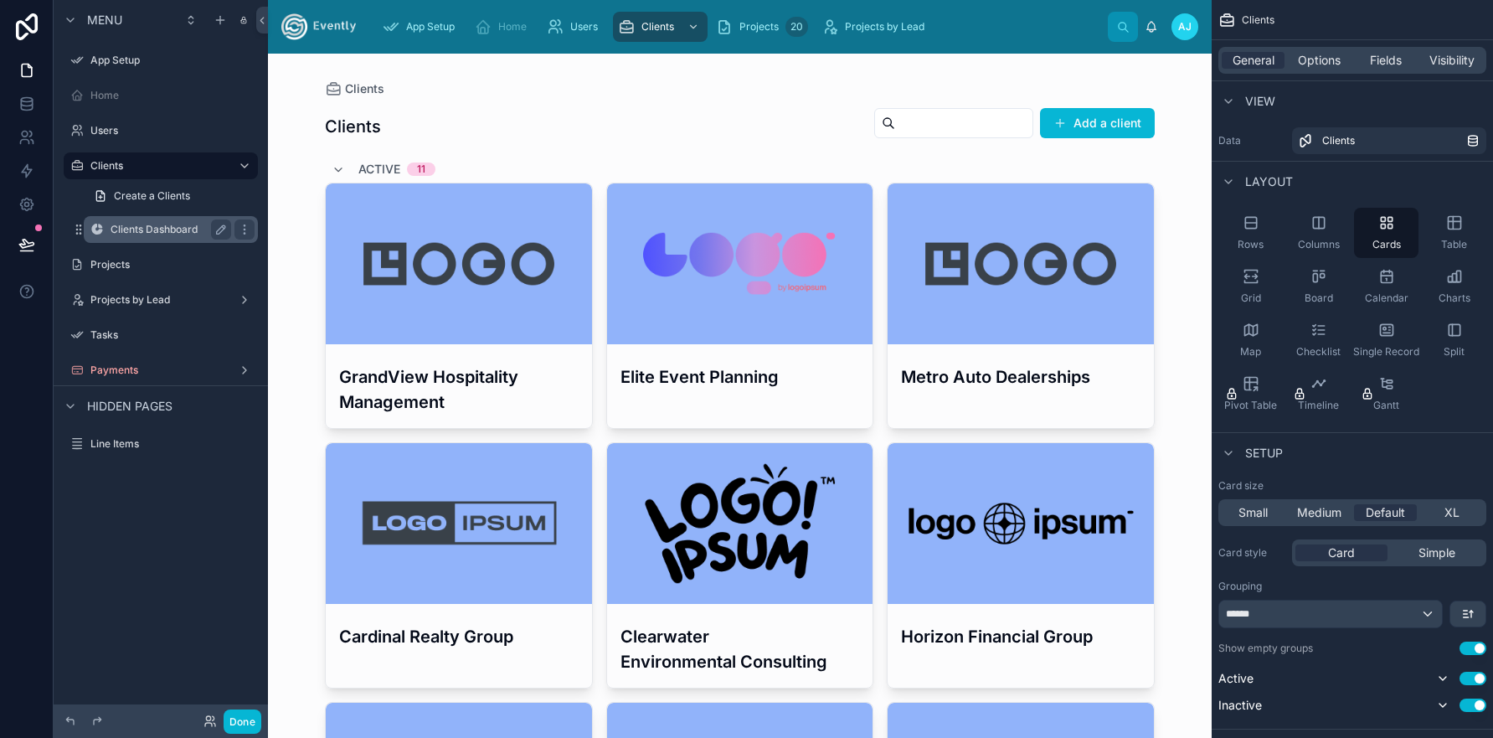
click at [157, 231] on label "Clients Dashboard" at bounding box center [168, 229] width 114 height 13
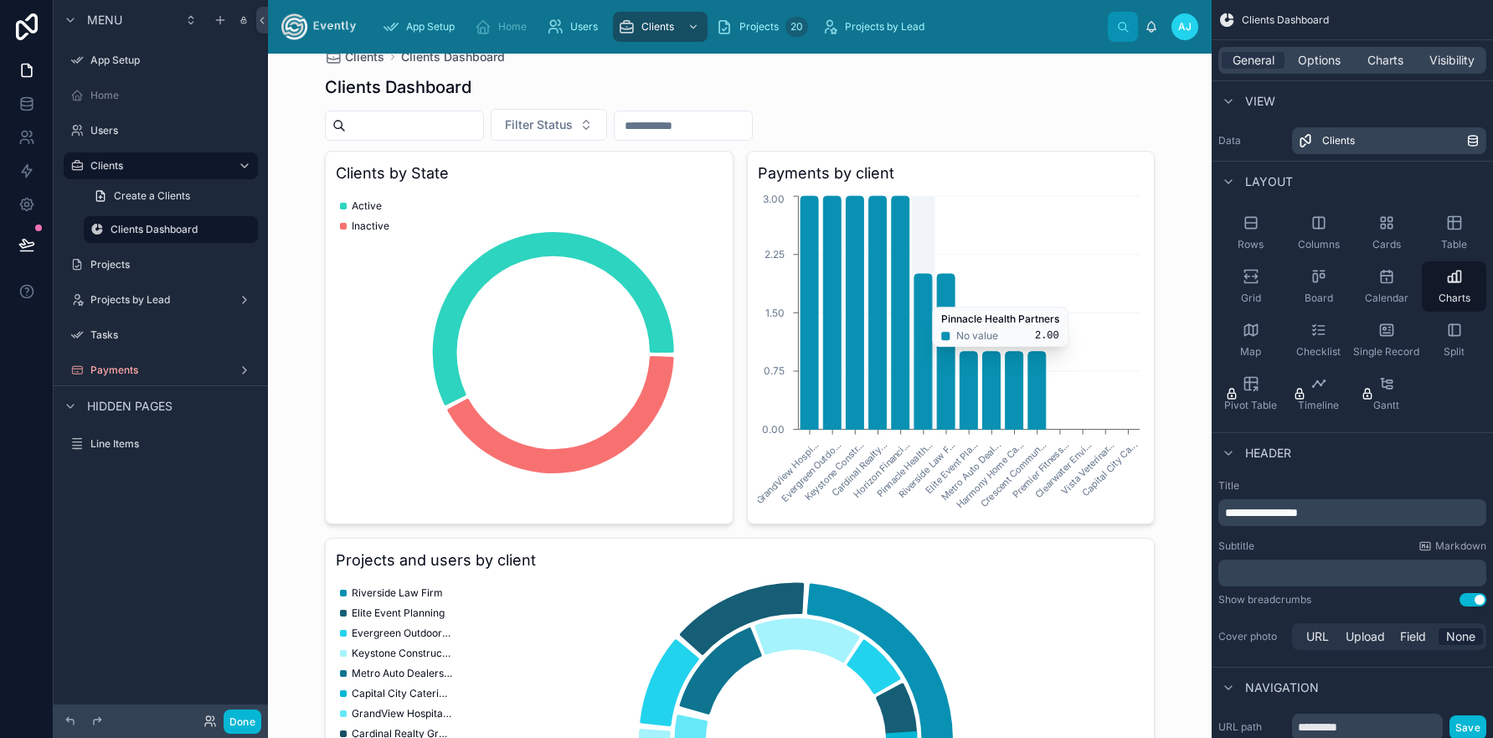
scroll to position [18, 0]
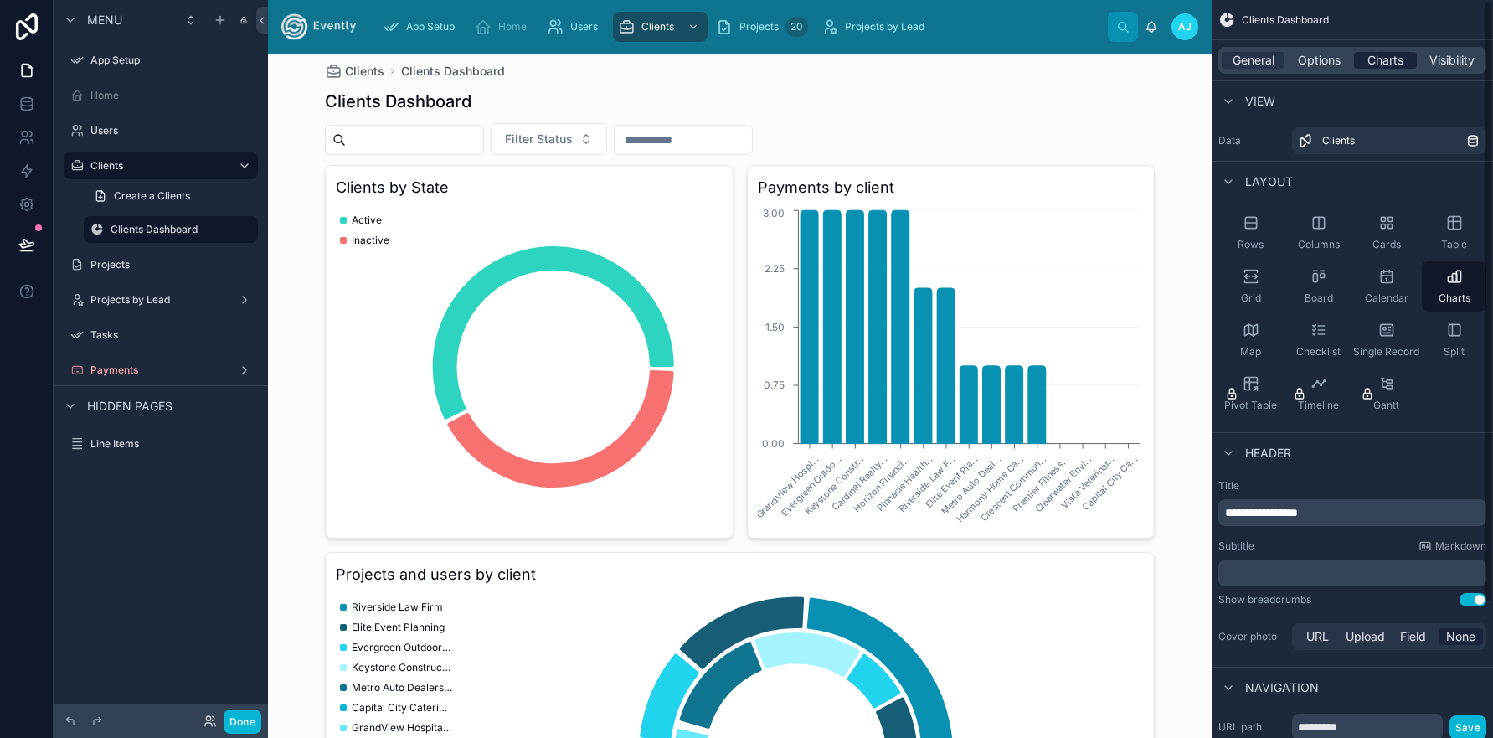
click at [1372, 65] on span "Charts" at bounding box center [1385, 60] width 36 height 17
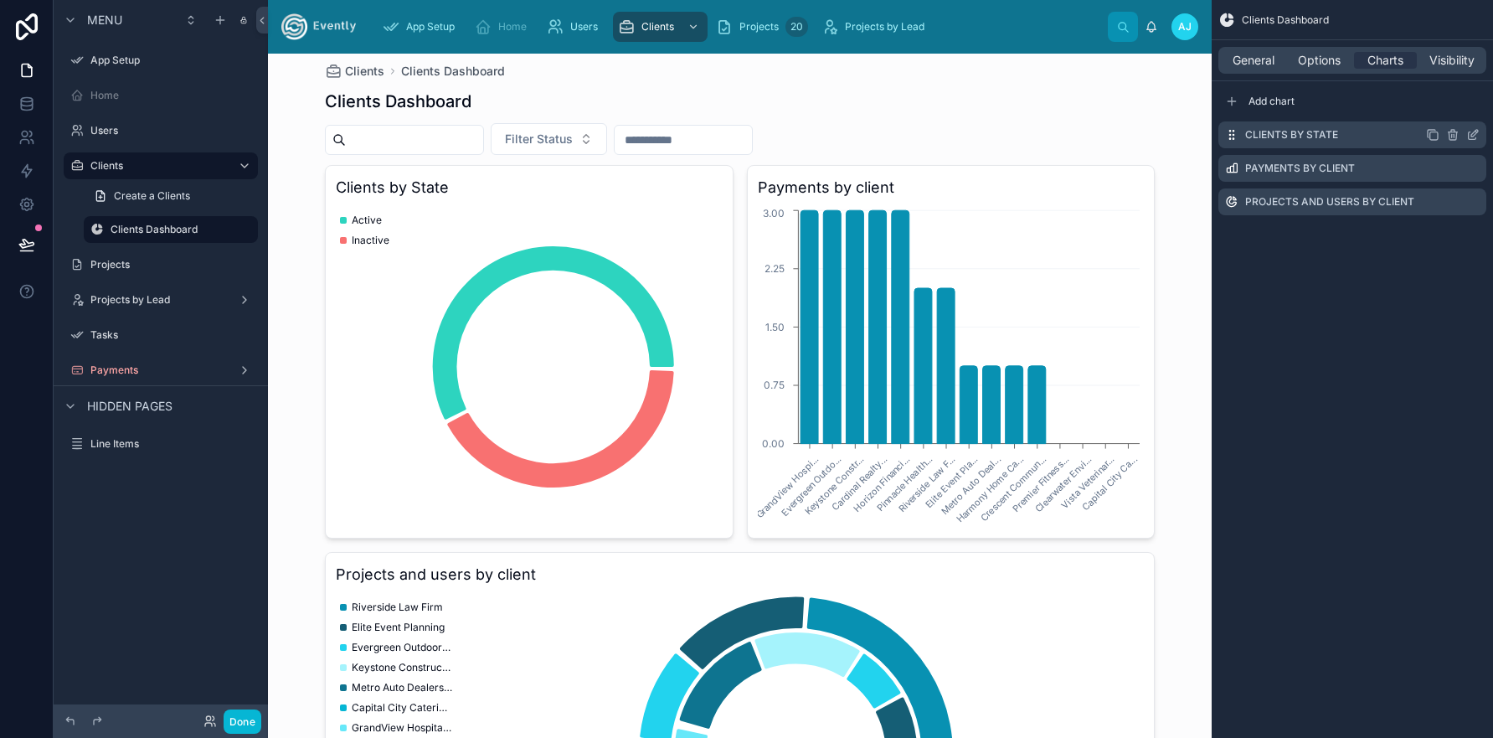
click at [1476, 134] on icon "scrollable content" at bounding box center [1472, 134] width 13 height 13
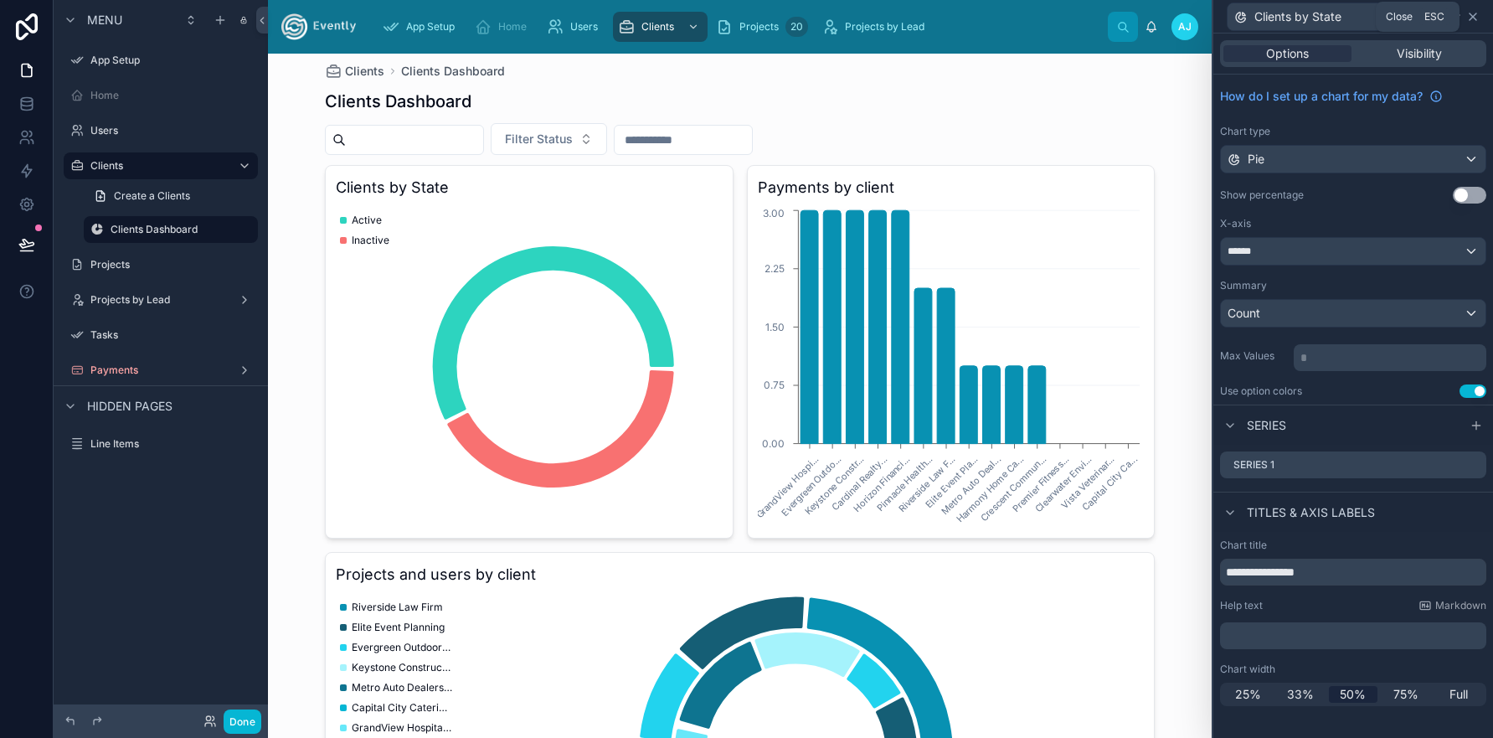
drag, startPoint x: 1472, startPoint y: 18, endPoint x: 1459, endPoint y: 29, distance: 16.6
click at [1471, 19] on icon at bounding box center [1472, 16] width 13 height 13
